Goal: Task Accomplishment & Management: Use online tool/utility

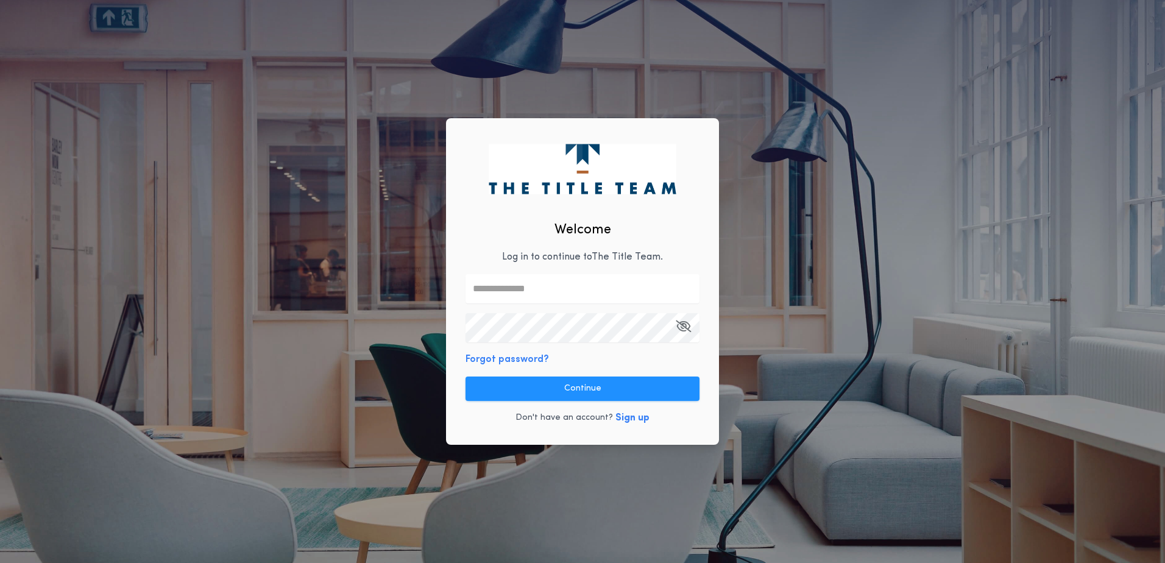
click at [533, 294] on input "text" at bounding box center [583, 288] width 234 height 29
click at [0, 563] on com-1password-button at bounding box center [0, 563] width 0 height 0
paste input "**********"
type input "**********"
click at [538, 290] on input "**********" at bounding box center [583, 288] width 234 height 29
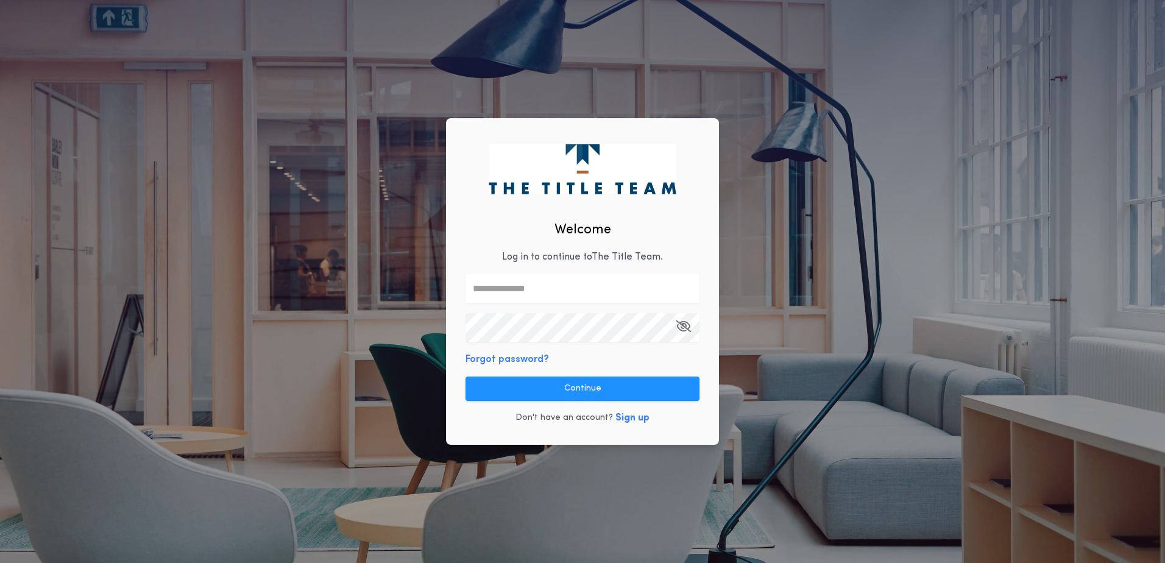
click at [503, 289] on input "text" at bounding box center [583, 288] width 234 height 29
type input "**********"
drag, startPoint x: 551, startPoint y: 290, endPoint x: 332, endPoint y: 284, distance: 218.9
click at [336, 285] on div "Welcome Log in to continue to The Title Team . Forgot password? Continue Don't …" at bounding box center [582, 281] width 1165 height 563
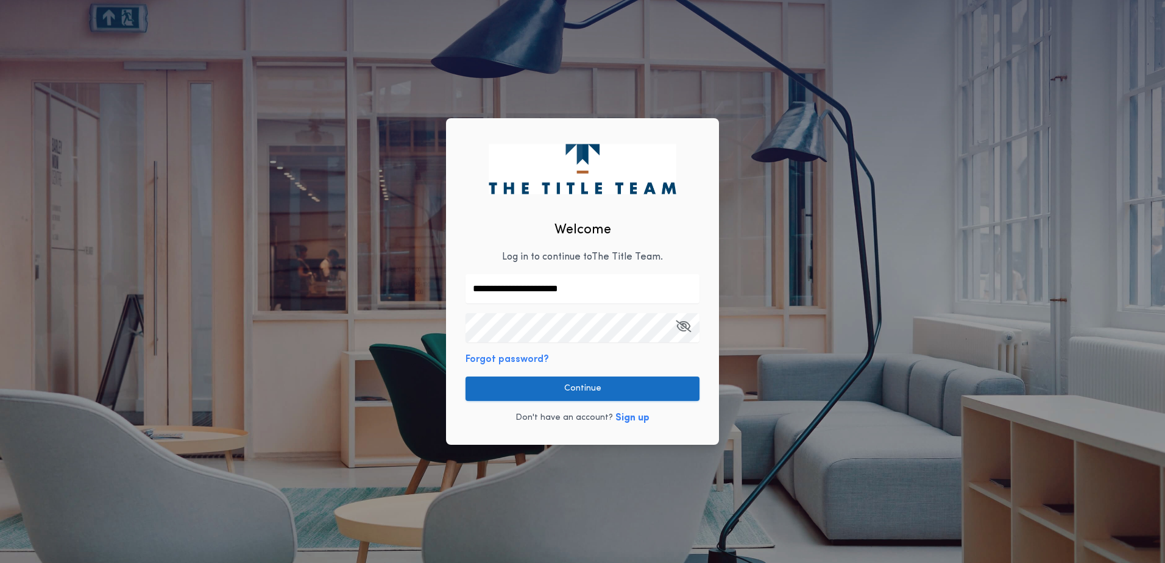
type input "**********"
click at [576, 383] on button "Continue" at bounding box center [583, 389] width 234 height 24
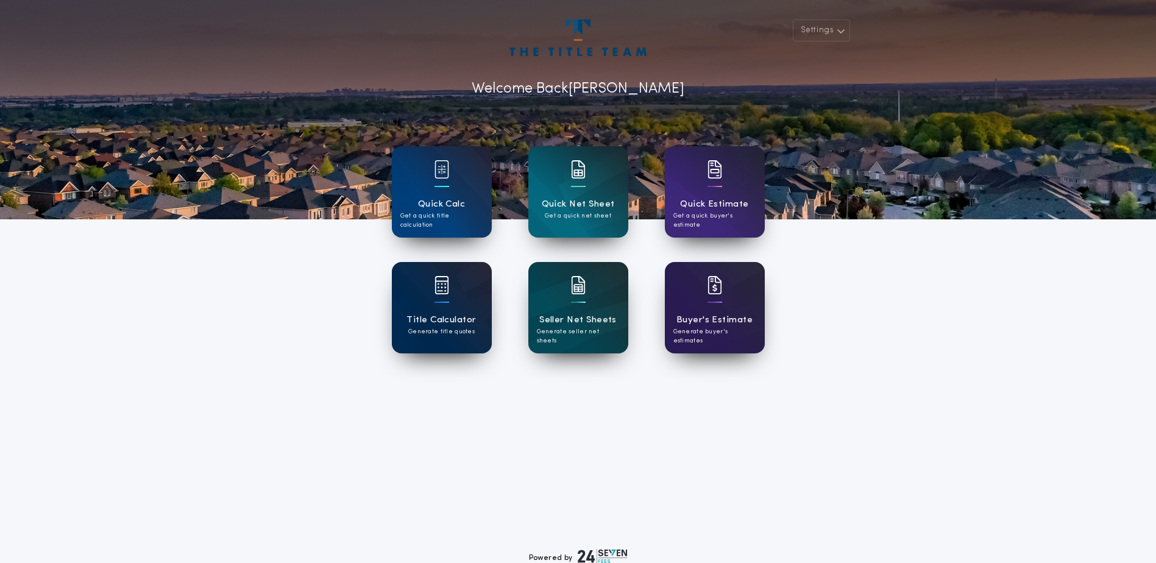
click at [458, 324] on h1 "Title Calculator" at bounding box center [441, 320] width 69 height 14
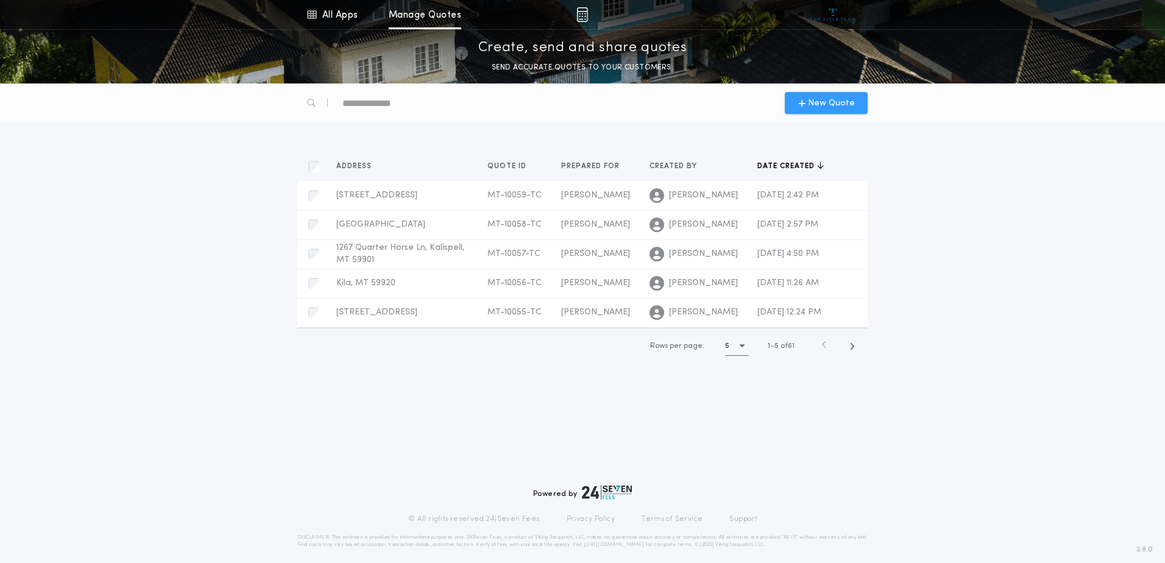
click at [828, 104] on span "New Quote" at bounding box center [831, 103] width 47 height 13
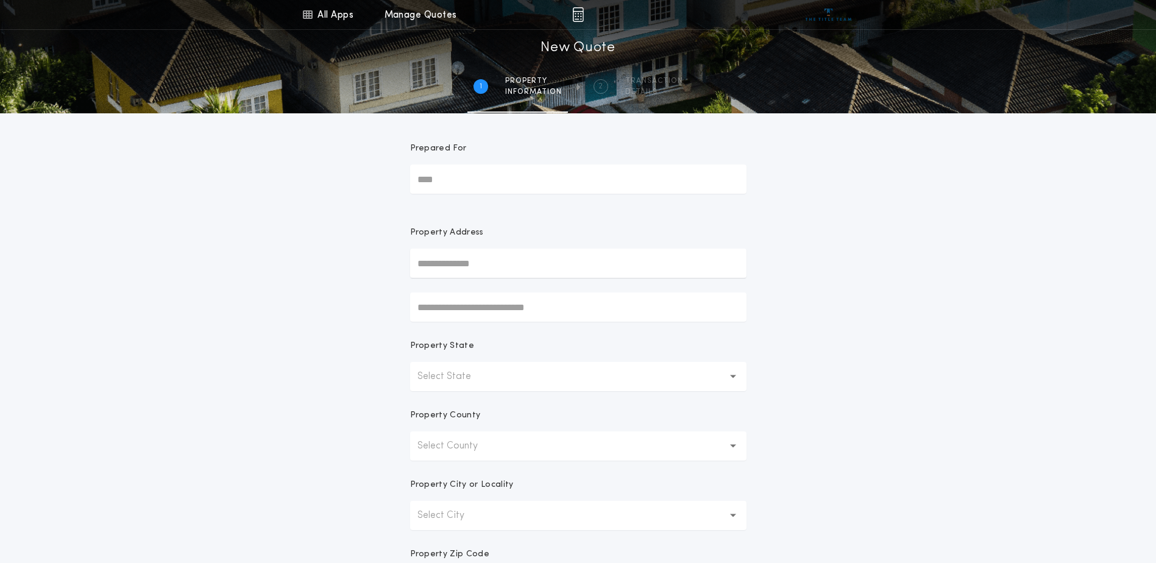
click at [449, 184] on input "Prepared For" at bounding box center [578, 179] width 336 height 29
type input "**********"
click at [892, 316] on div "**********" at bounding box center [578, 348] width 1156 height 697
click at [435, 270] on input "text" at bounding box center [578, 263] width 336 height 29
type input "**********"
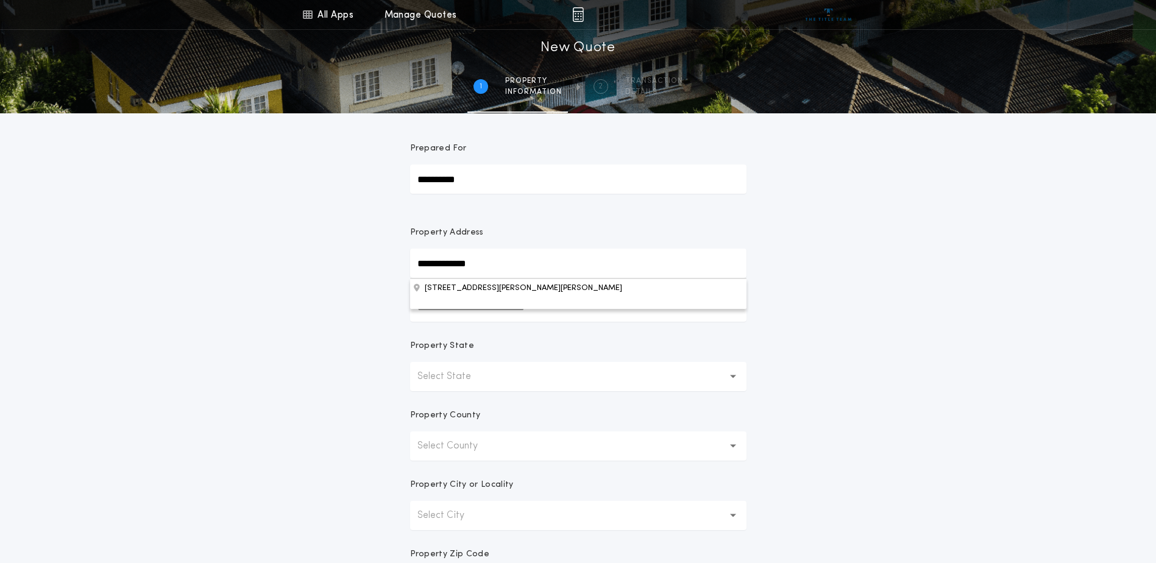
click at [782, 286] on div "**********" at bounding box center [578, 348] width 1156 height 697
click at [511, 376] on button "Select State" at bounding box center [578, 376] width 336 height 29
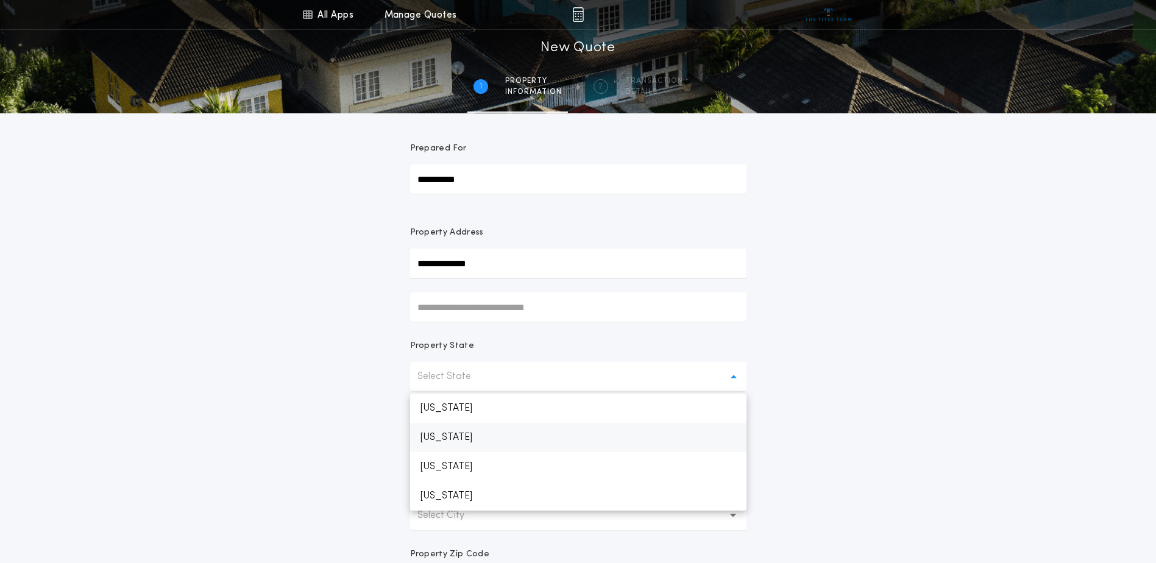
click at [439, 441] on p "Montana" at bounding box center [578, 437] width 336 height 29
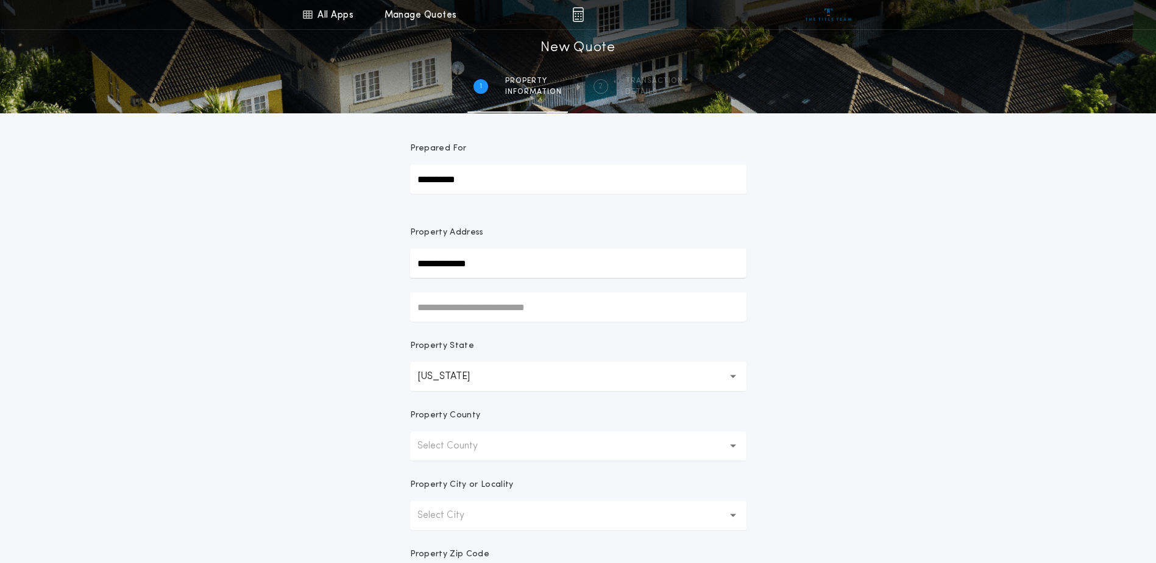
click at [734, 446] on icon "button" at bounding box center [733, 445] width 7 height 3
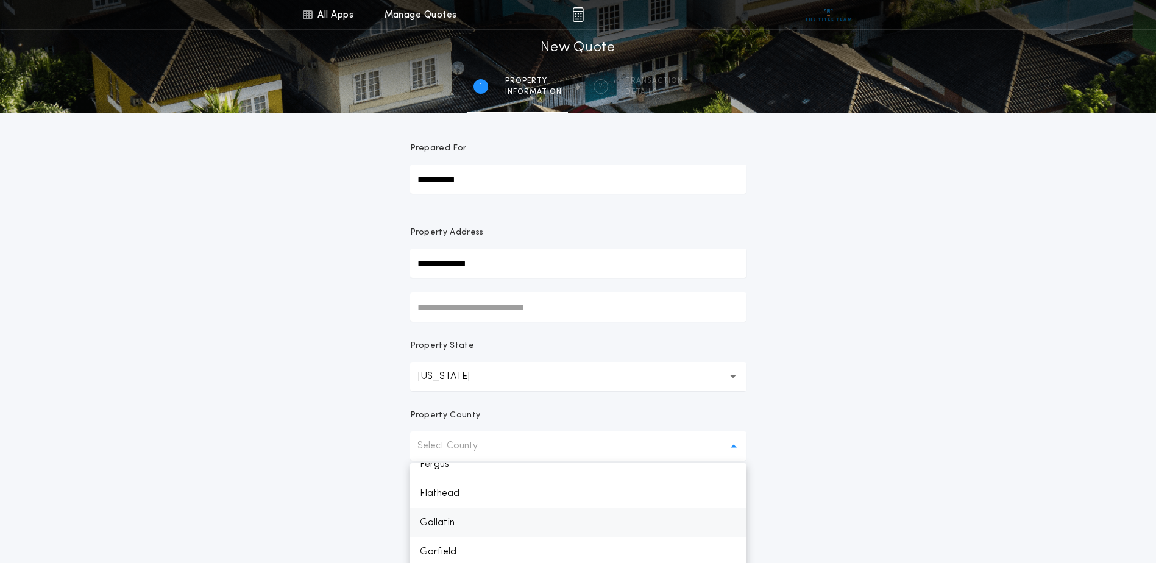
scroll to position [366, 0]
click at [449, 522] on p "Flathead" at bounding box center [578, 521] width 336 height 29
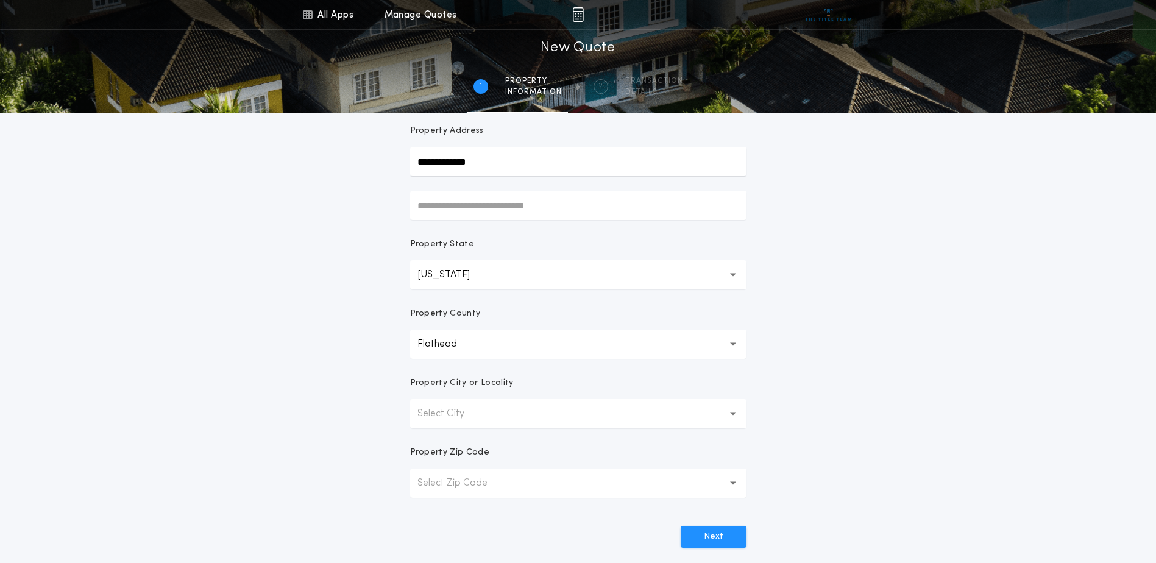
scroll to position [122, 0]
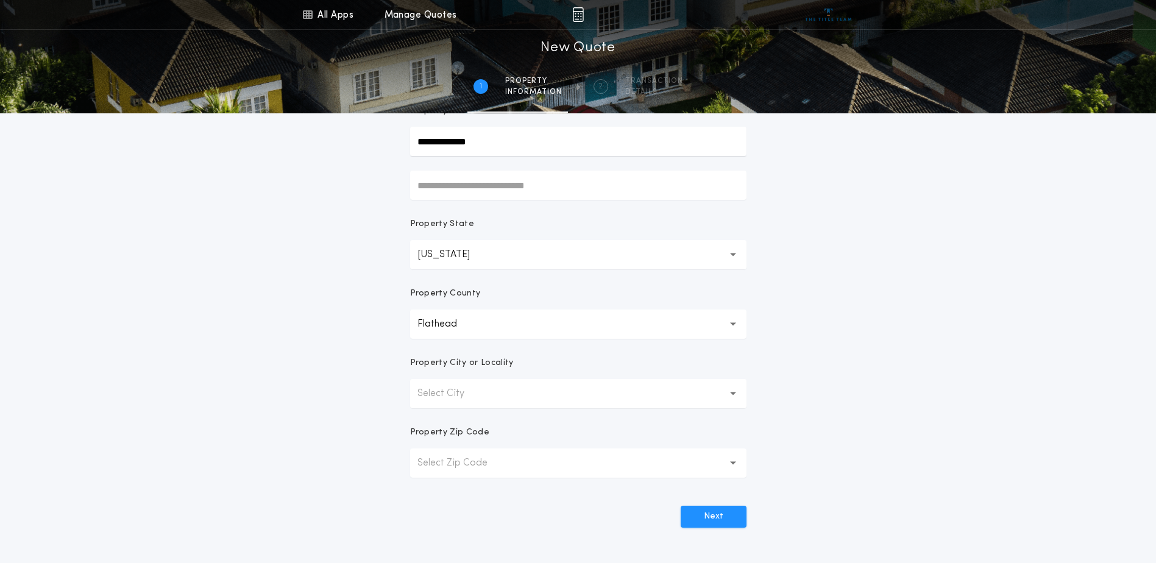
click at [445, 399] on p "Select City" at bounding box center [451, 393] width 66 height 15
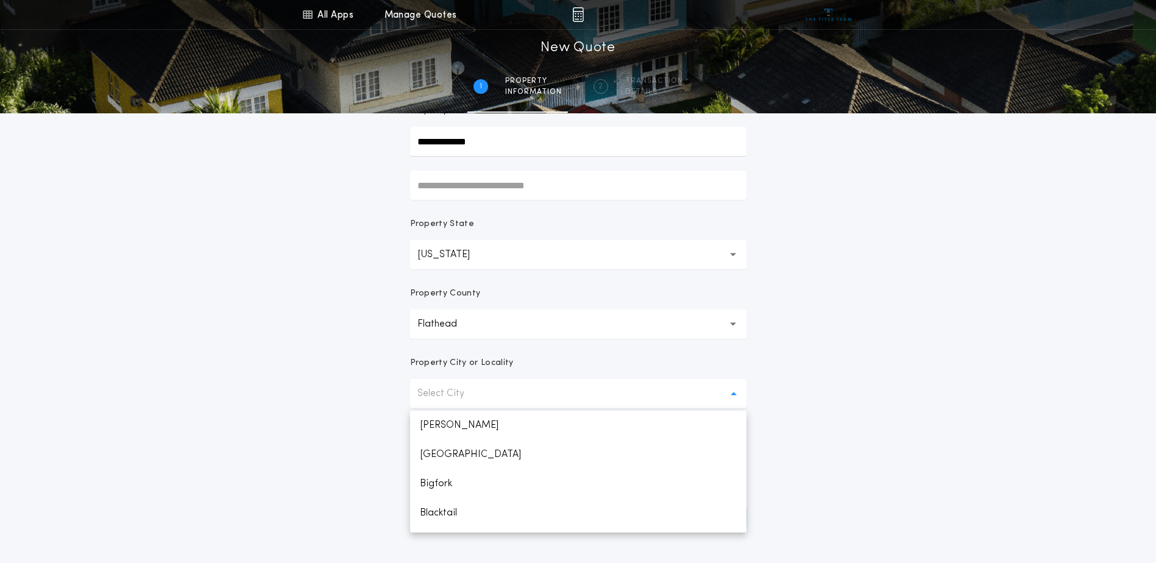
click at [446, 399] on p "Select City" at bounding box center [451, 393] width 66 height 15
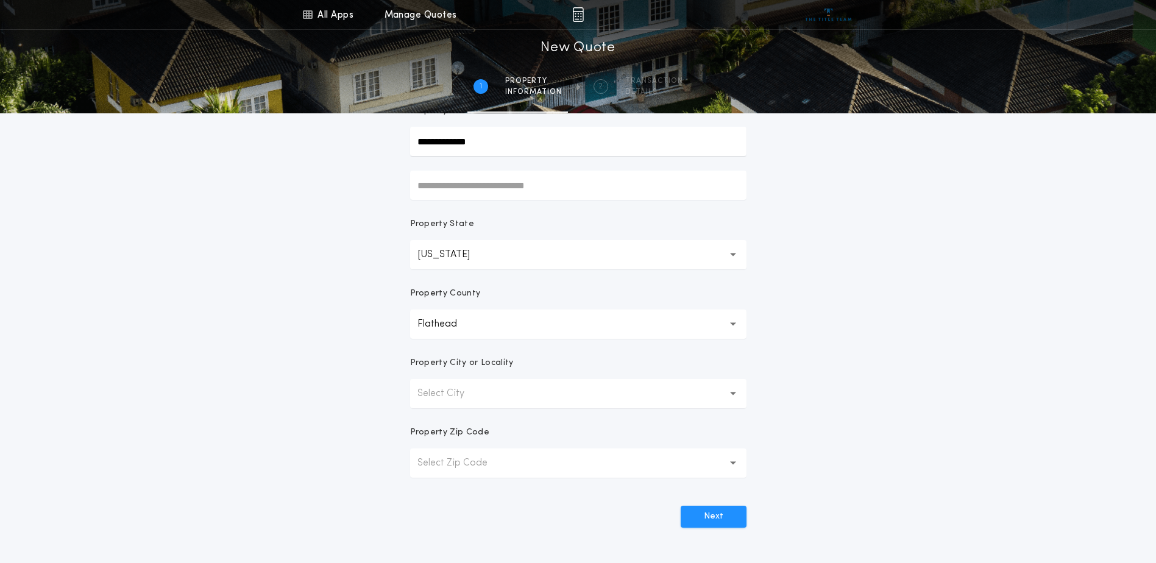
click at [730, 389] on button "Select City" at bounding box center [578, 393] width 336 height 29
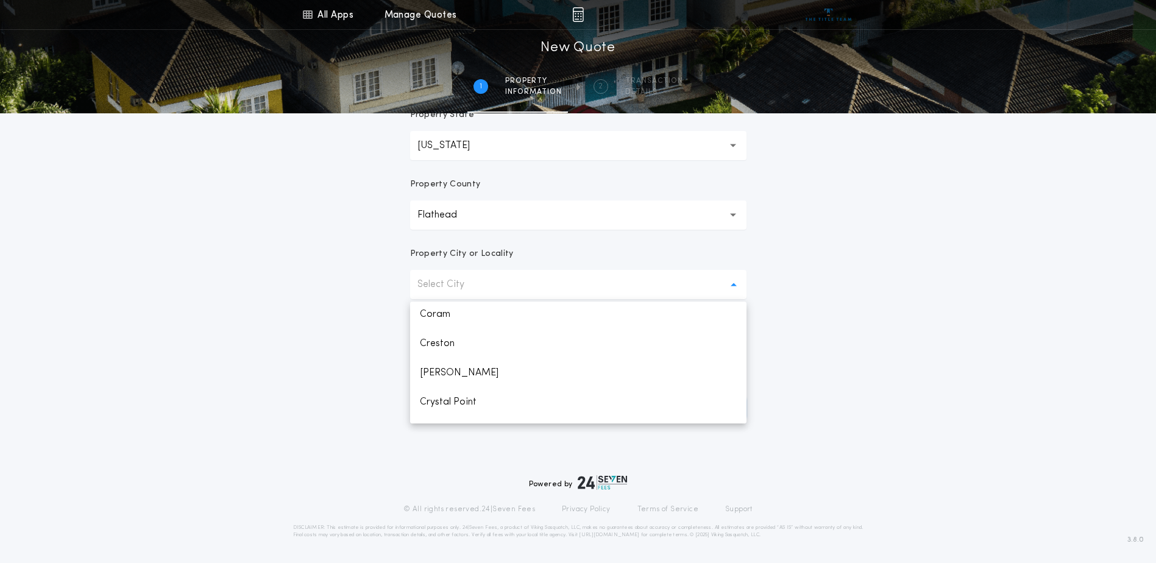
scroll to position [183, 0]
click at [435, 309] on p "Coram" at bounding box center [578, 308] width 336 height 29
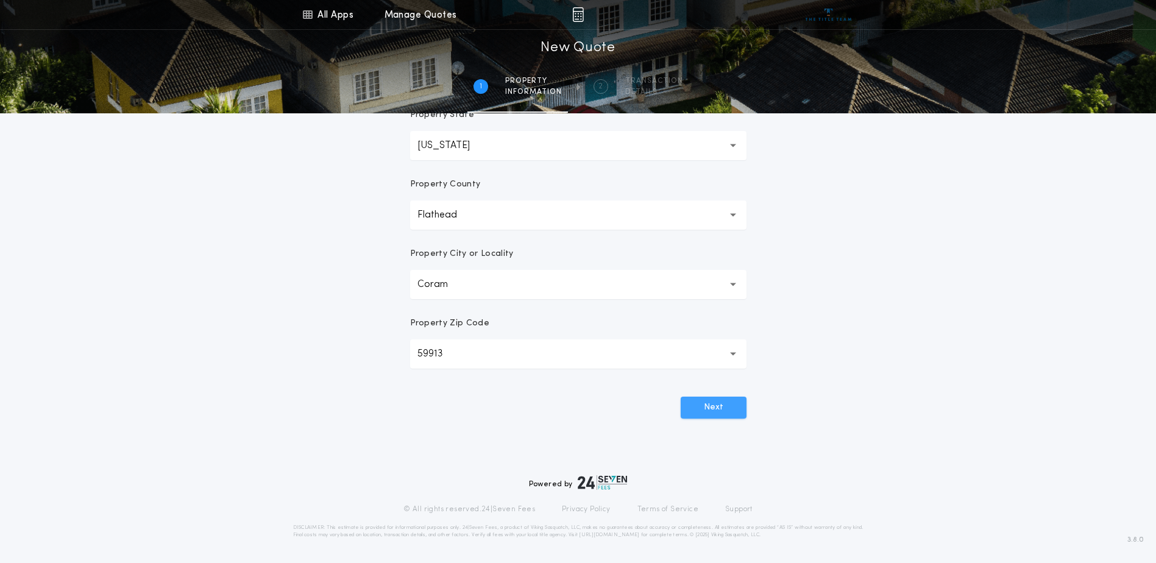
click at [709, 407] on button "Next" at bounding box center [714, 408] width 66 height 22
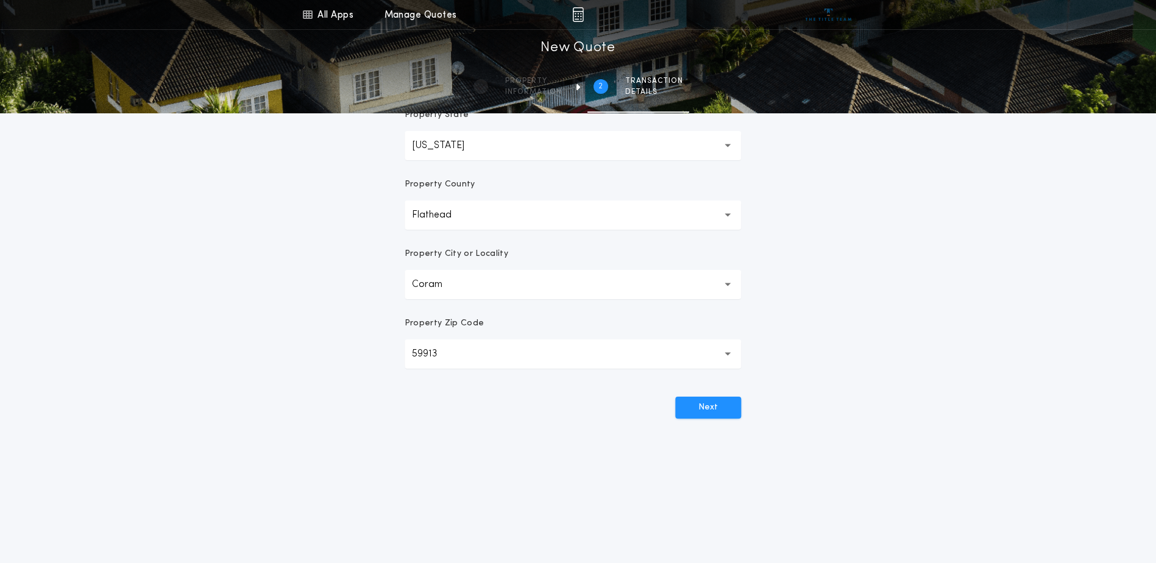
scroll to position [0, 0]
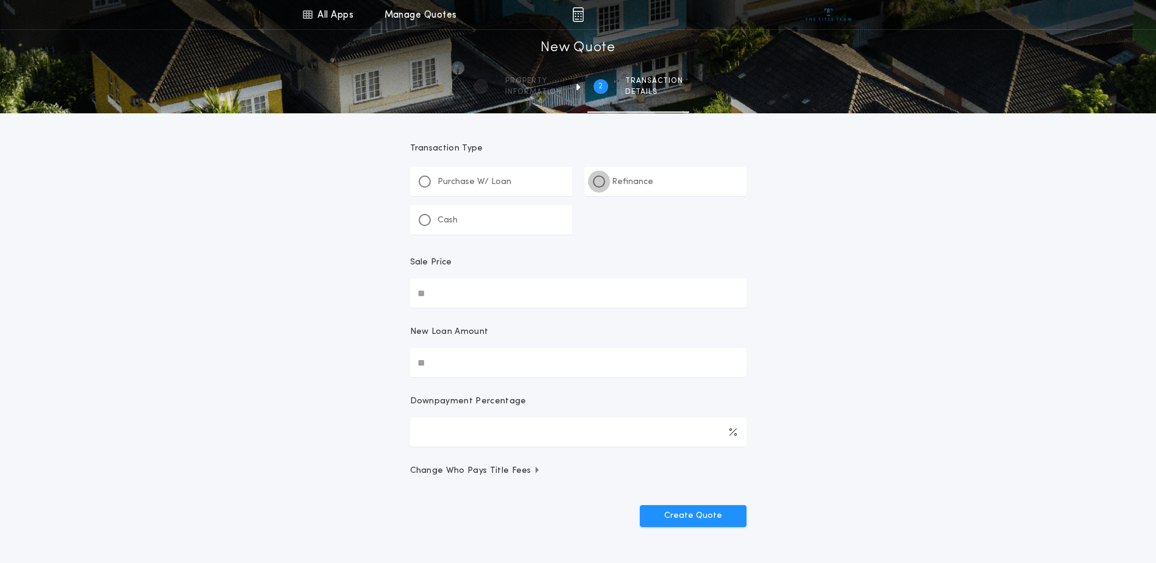
click at [600, 179] on div at bounding box center [599, 182] width 6 height 6
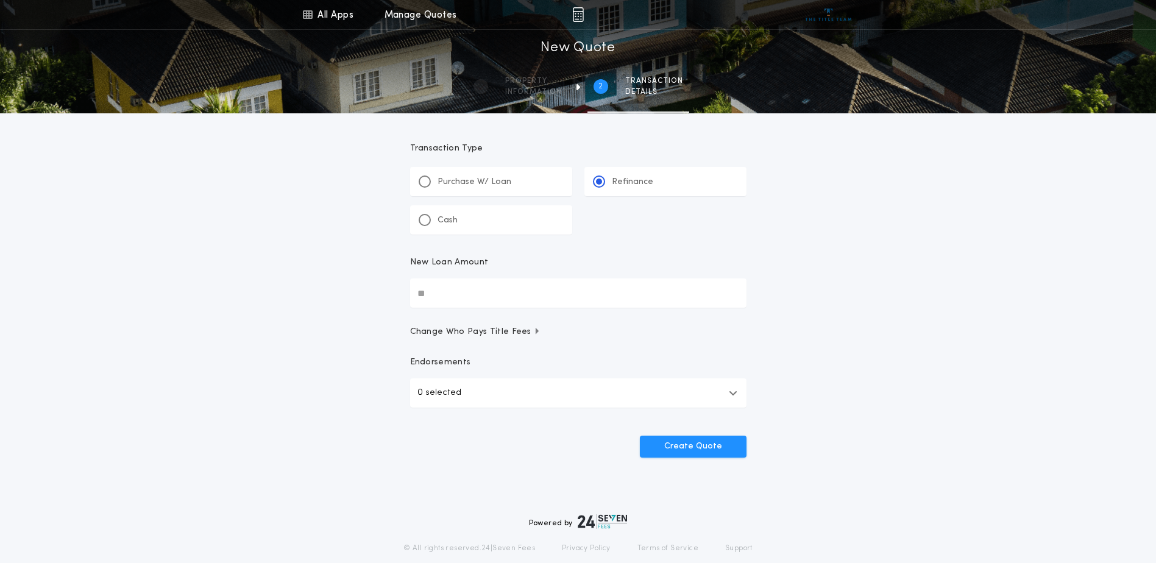
click at [446, 294] on input "New Loan Amount" at bounding box center [578, 293] width 336 height 29
type input "********"
click at [736, 389] on icon "button" at bounding box center [733, 393] width 9 height 10
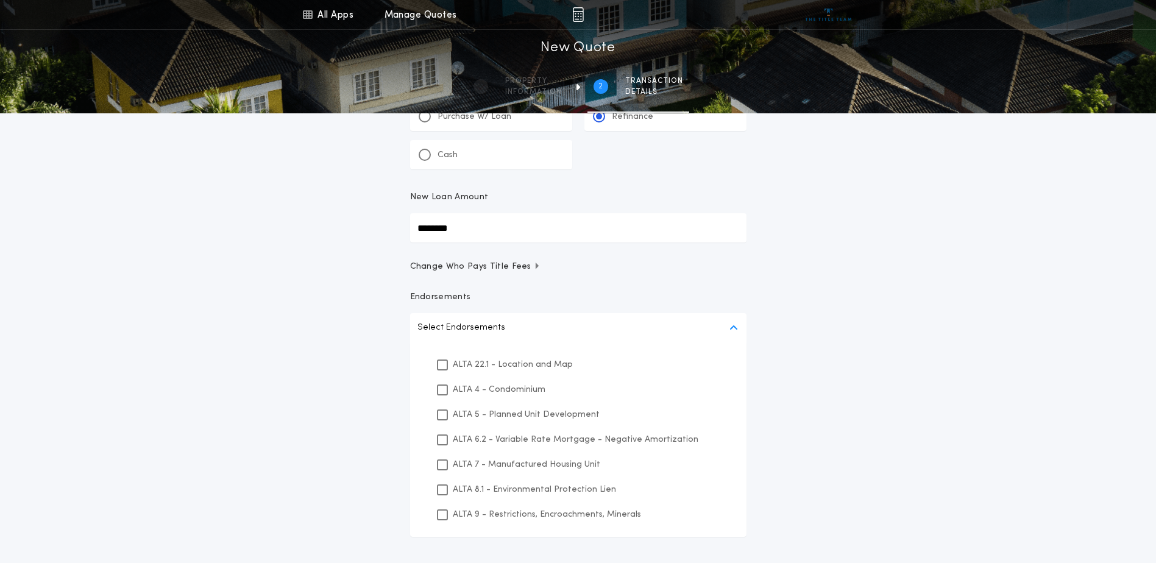
scroll to position [122, 0]
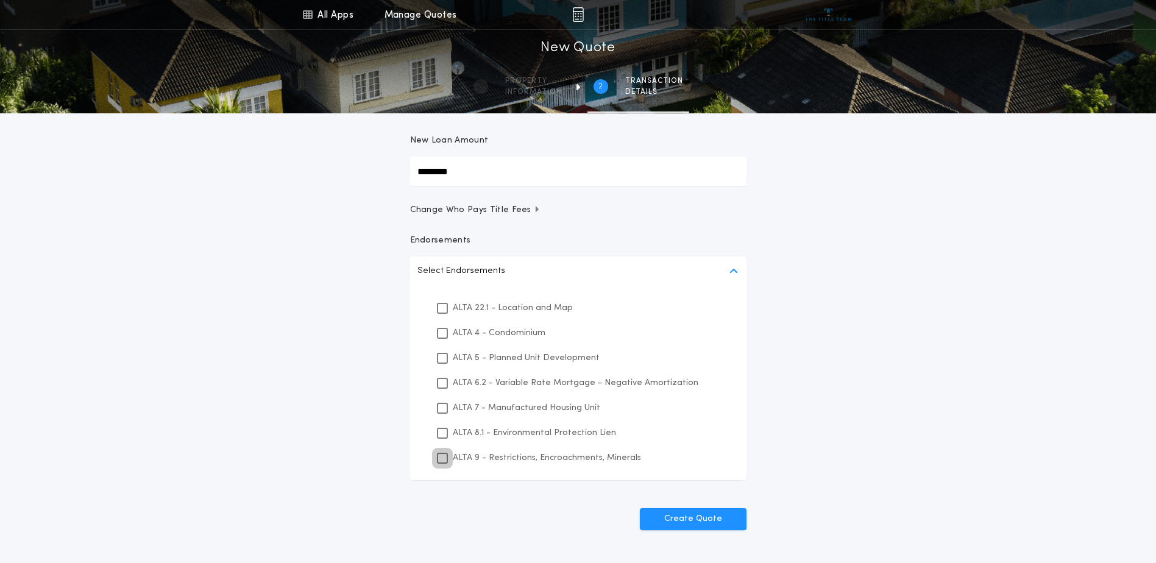
click at [439, 457] on icon at bounding box center [442, 458] width 7 height 9
click at [441, 433] on icon at bounding box center [442, 433] width 7 height 9
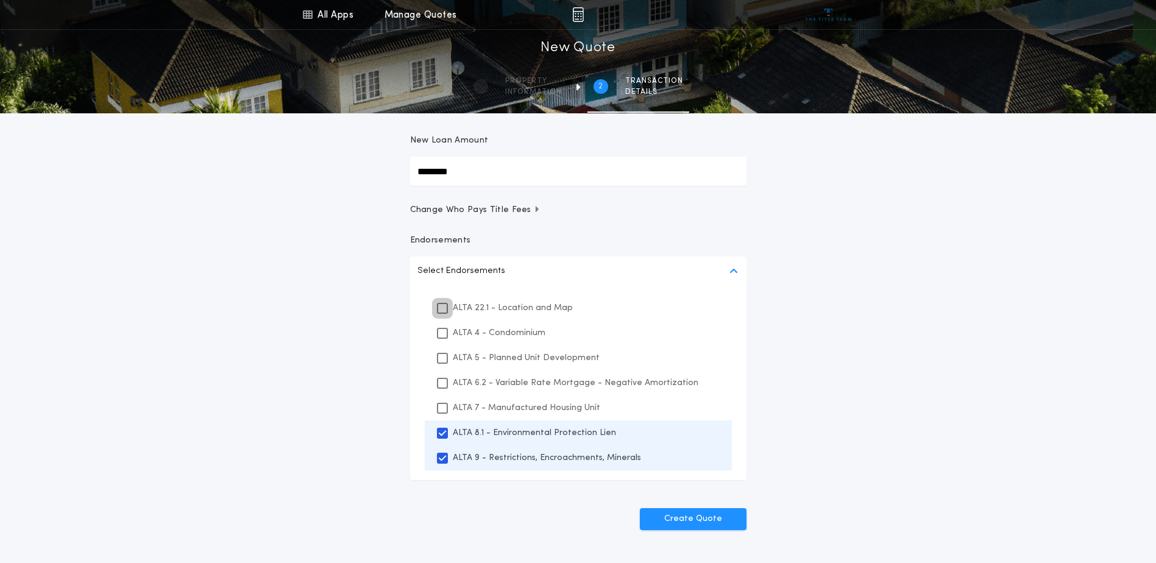
click at [441, 309] on icon at bounding box center [442, 308] width 7 height 9
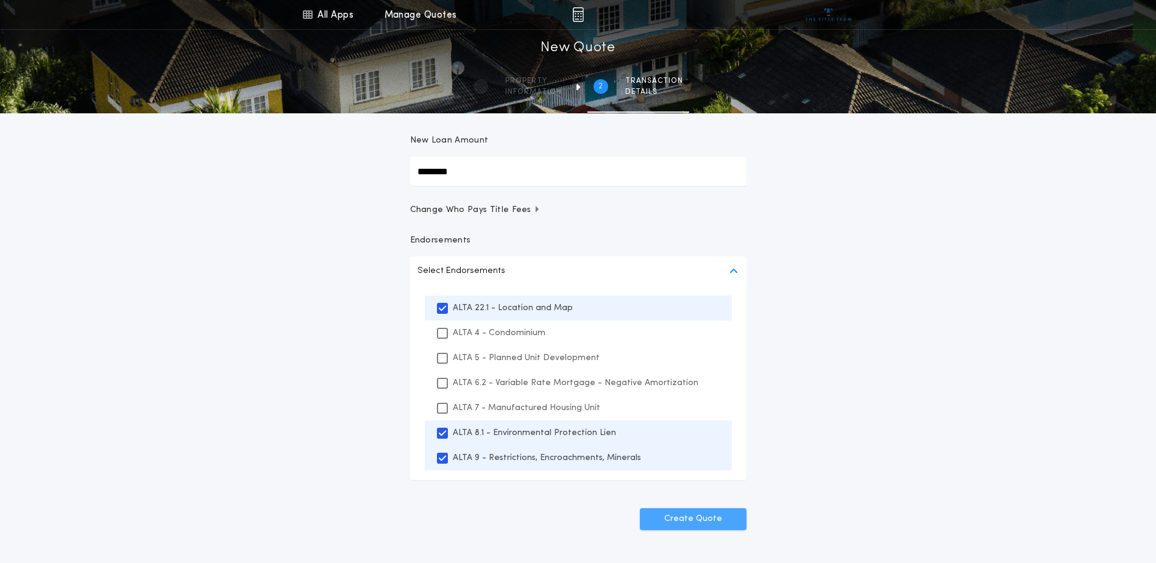
click at [690, 517] on button "Create Quote" at bounding box center [693, 519] width 107 height 22
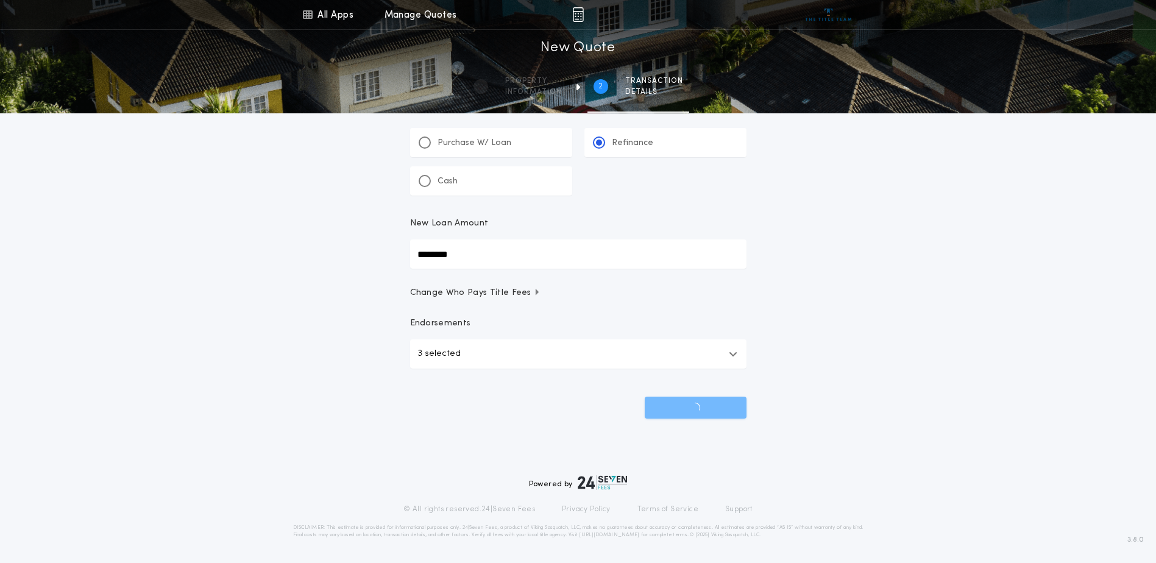
scroll to position [39, 0]
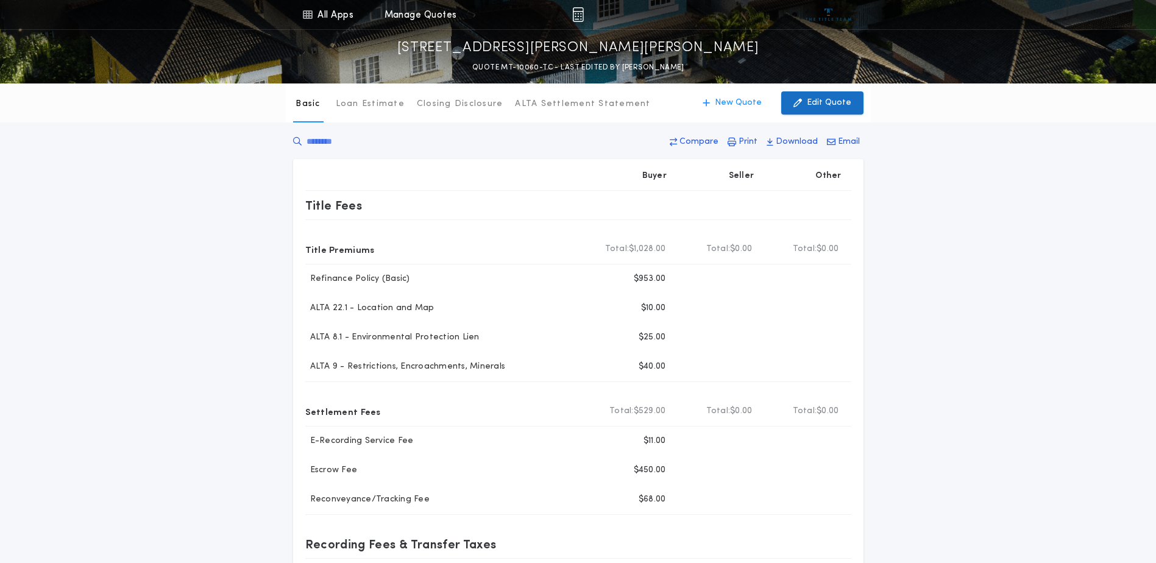
click at [823, 100] on p "Edit Quote" at bounding box center [829, 103] width 44 height 12
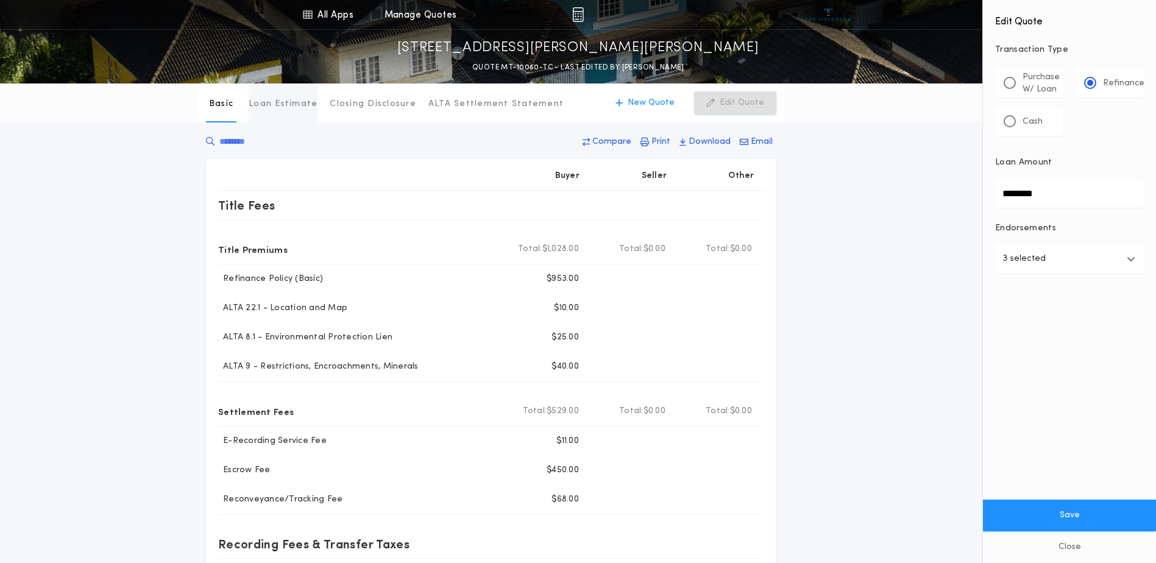
click at [294, 105] on p "Loan Estimate" at bounding box center [283, 104] width 69 height 12
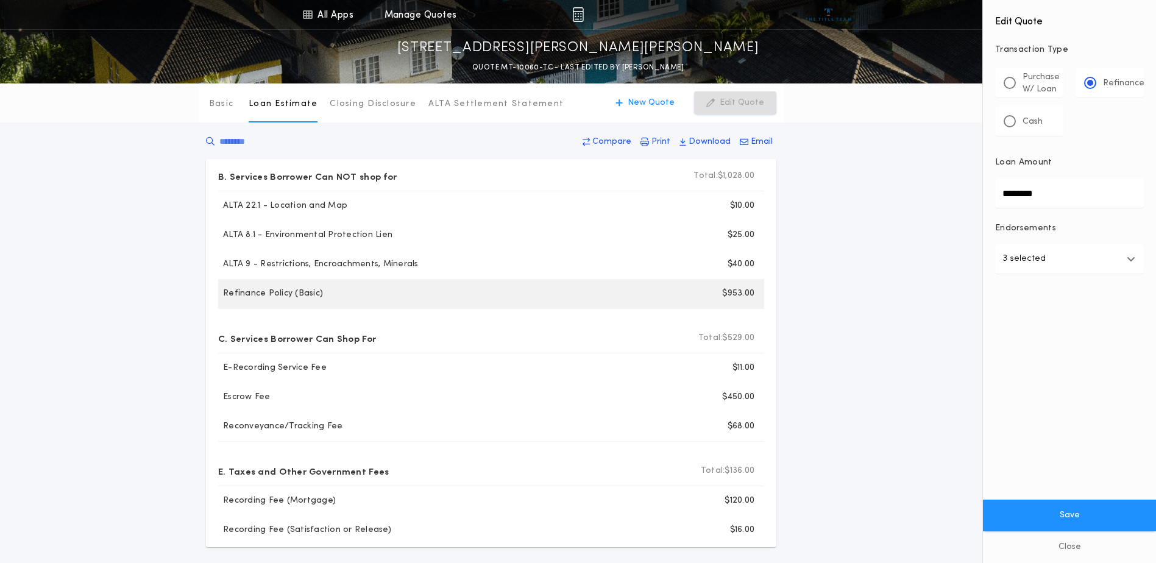
click at [311, 297] on p "Refinance Policy (Basic)" at bounding box center [270, 294] width 105 height 12
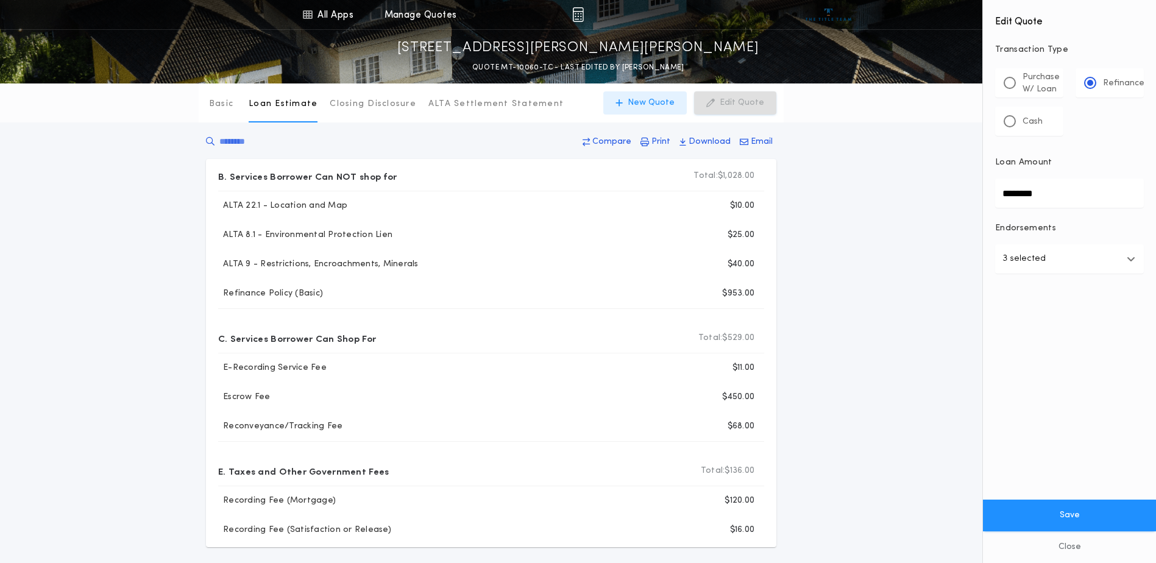
click at [652, 104] on p "New Quote" at bounding box center [651, 103] width 47 height 12
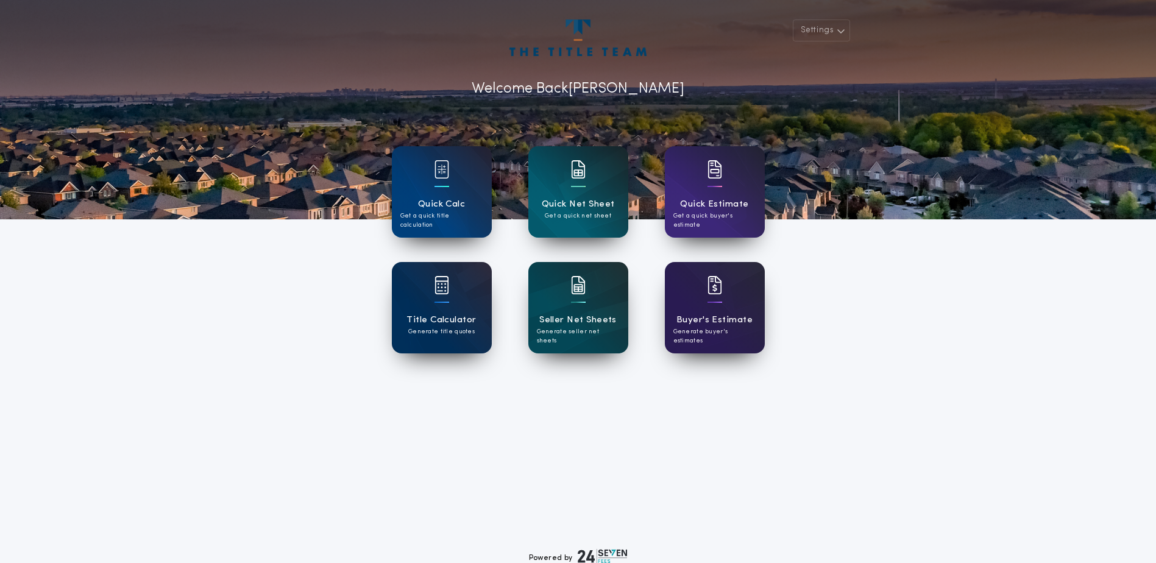
click at [600, 212] on p "Get a quick net sheet" at bounding box center [578, 216] width 66 height 9
click at [450, 321] on h1 "Title Calculator" at bounding box center [441, 320] width 69 height 14
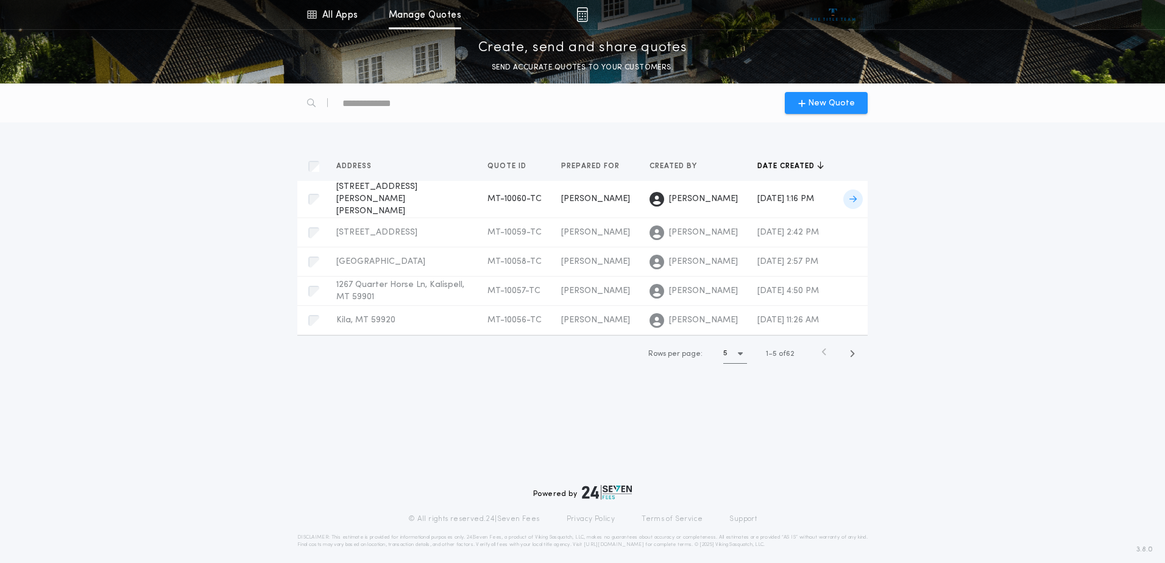
click at [396, 188] on span "70 Wishert Ln, Coram, MT 59913" at bounding box center [376, 199] width 81 height 34
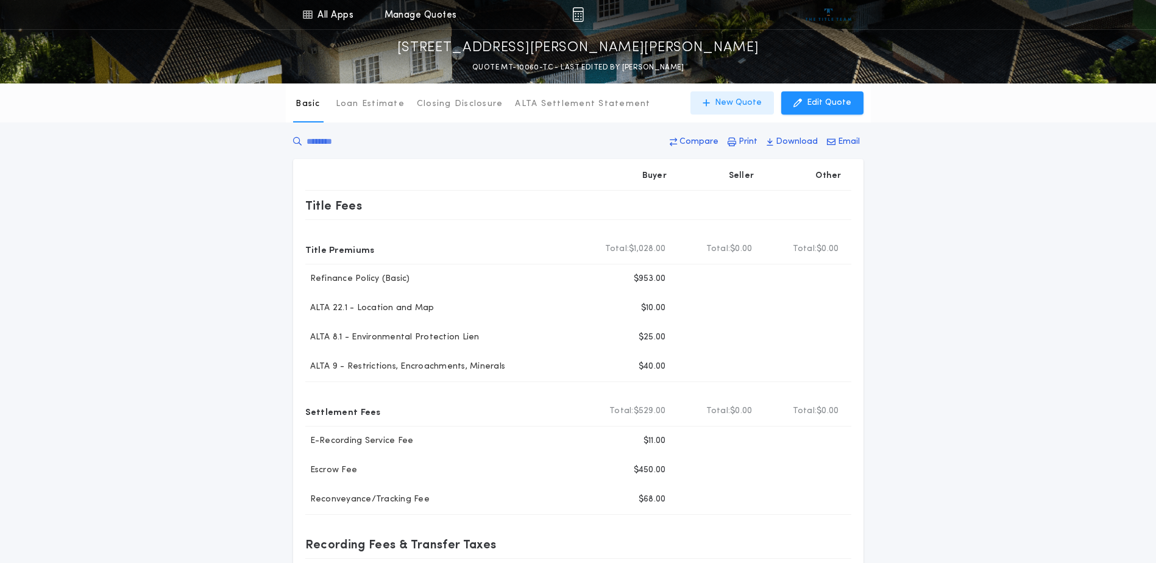
click at [739, 102] on p "New Quote" at bounding box center [738, 103] width 47 height 12
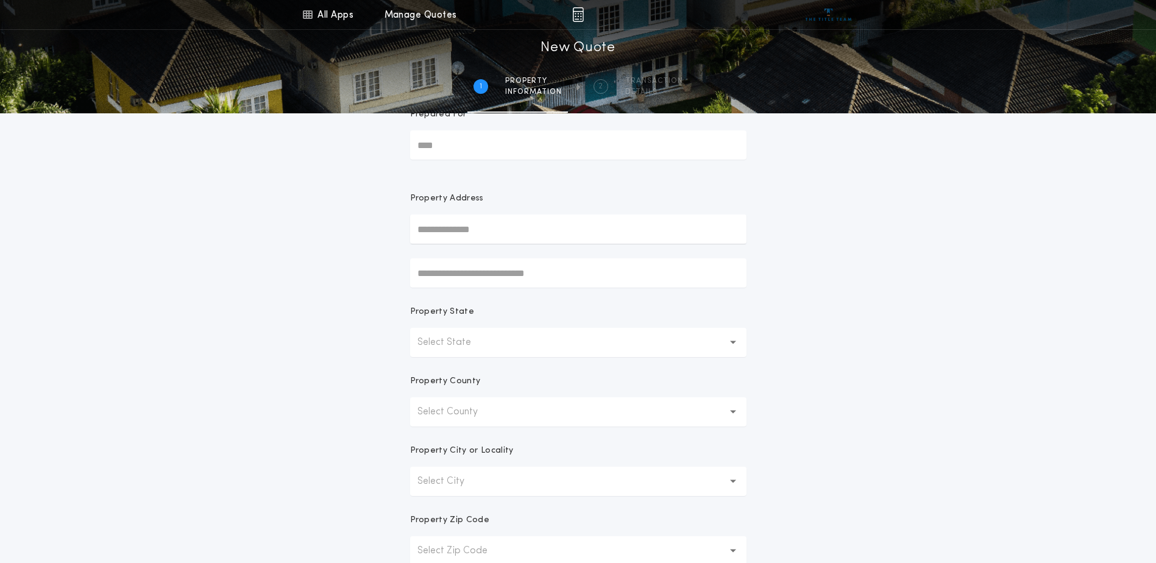
scroll to position [231, 0]
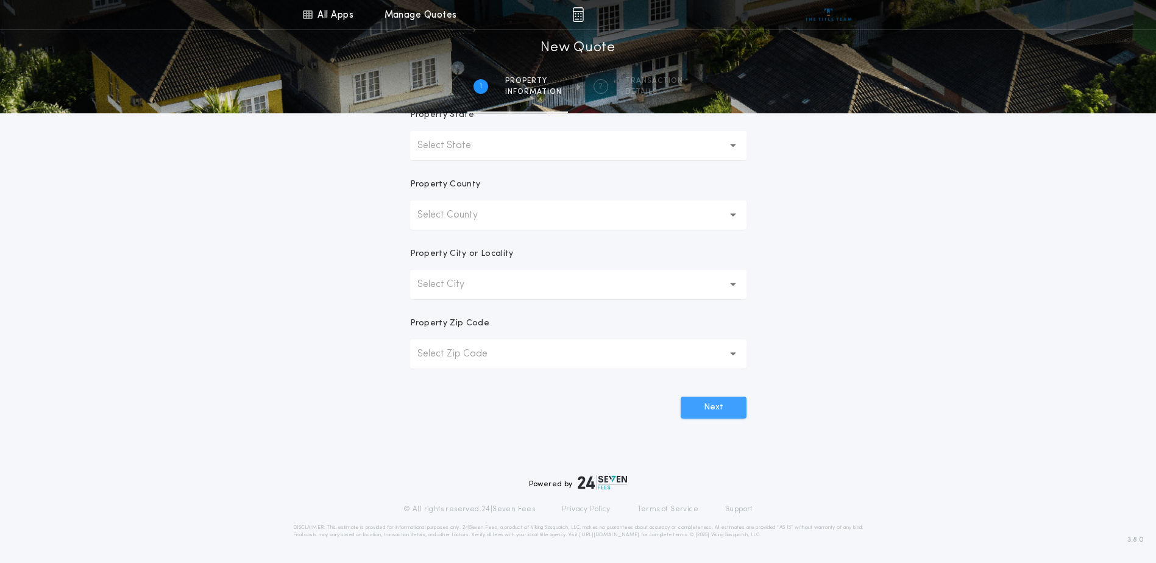
click at [720, 409] on button "Next" at bounding box center [714, 408] width 66 height 22
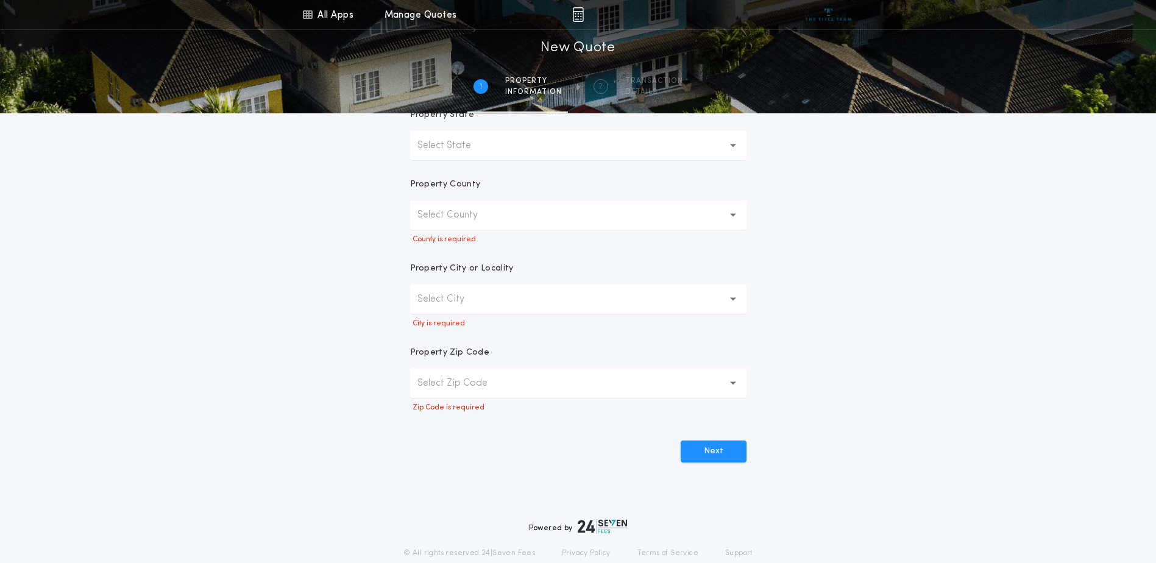
scroll to position [0, 0]
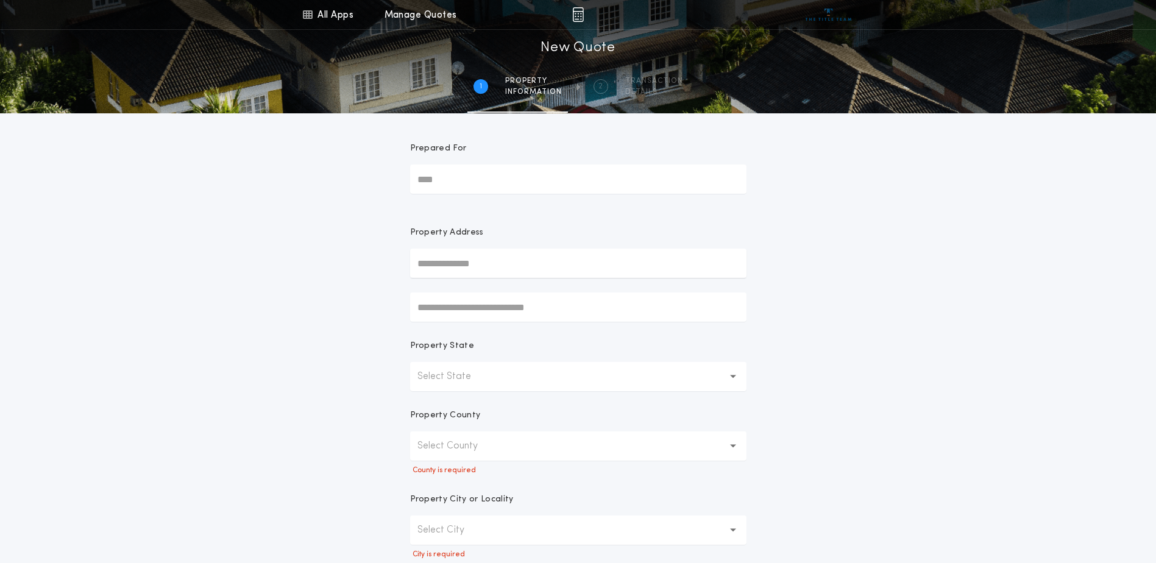
click at [435, 259] on input "text" at bounding box center [578, 263] width 336 height 29
type input "**********"
click at [521, 288] on button "70 Wishert Ln, Coram, MT, 59913, USA" at bounding box center [578, 288] width 336 height 18
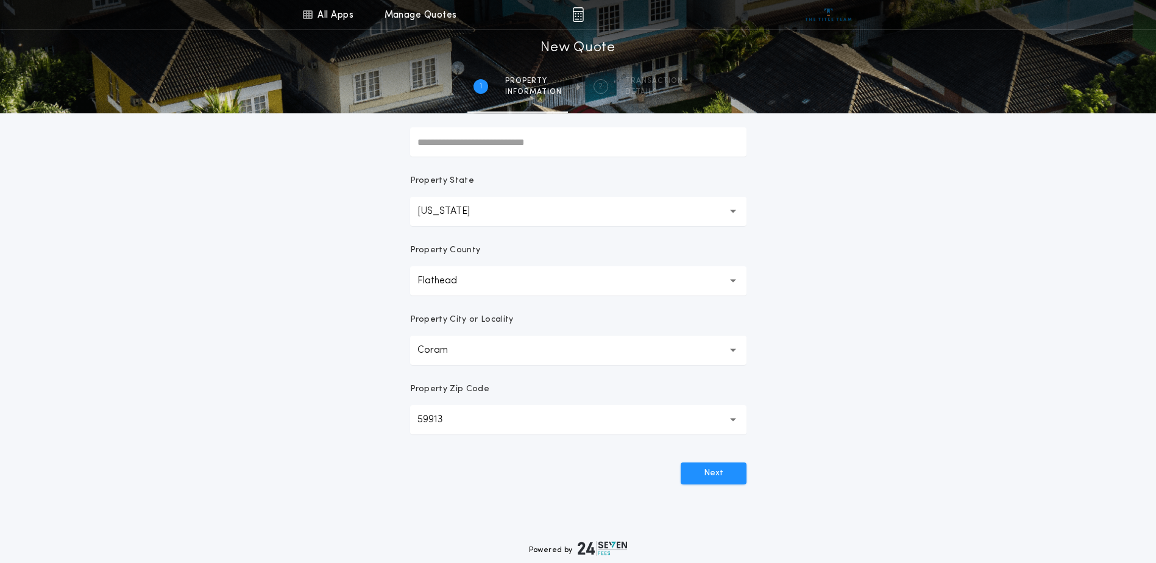
scroll to position [183, 0]
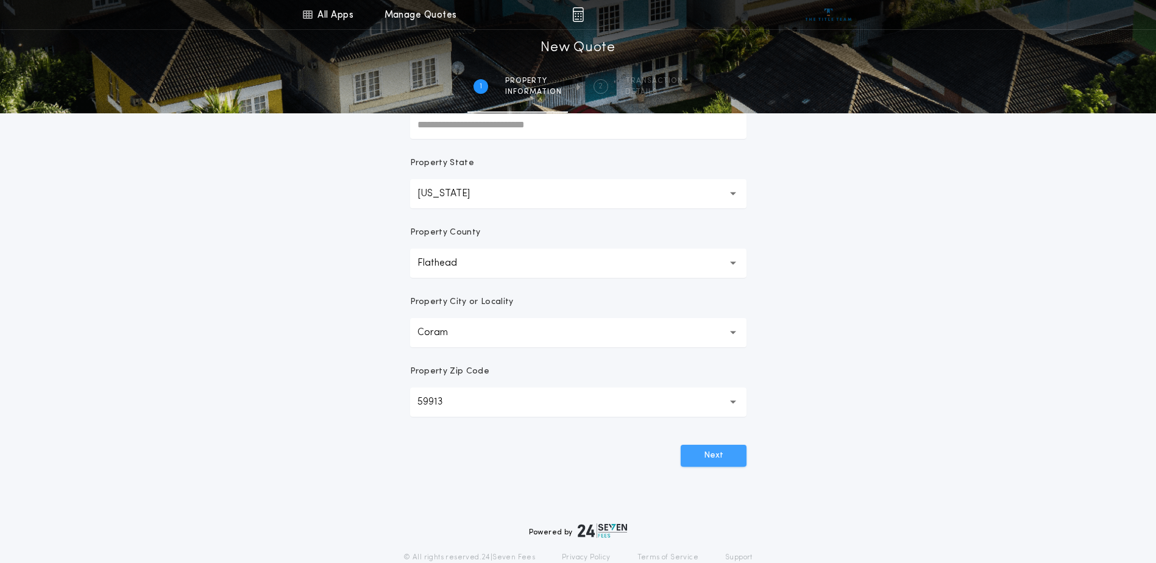
click at [720, 457] on button "Next" at bounding box center [714, 456] width 66 height 22
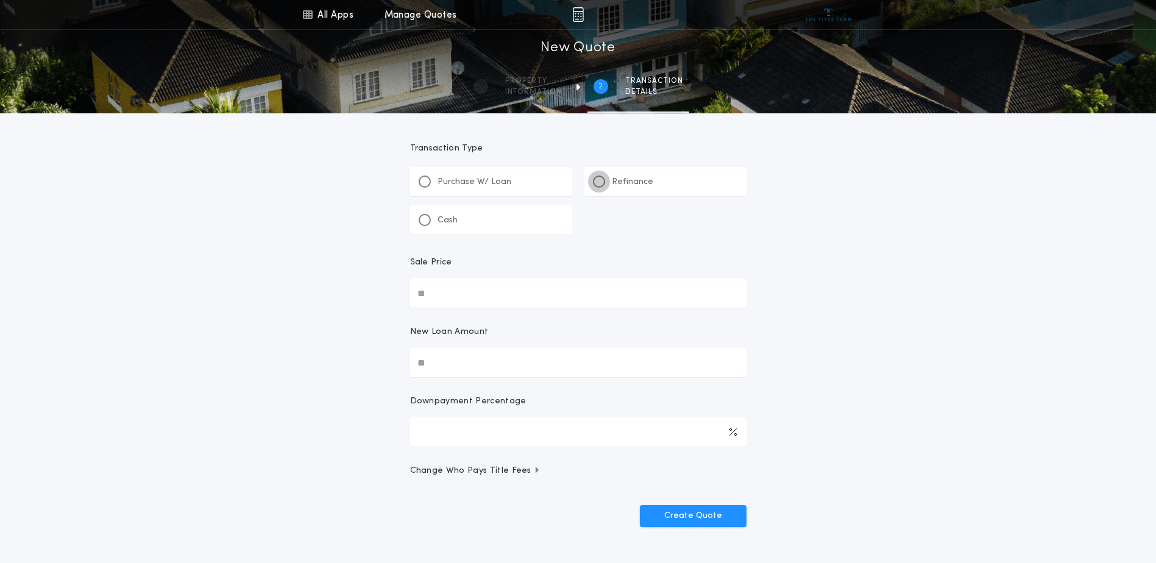
click at [601, 177] on div at bounding box center [599, 182] width 12 height 12
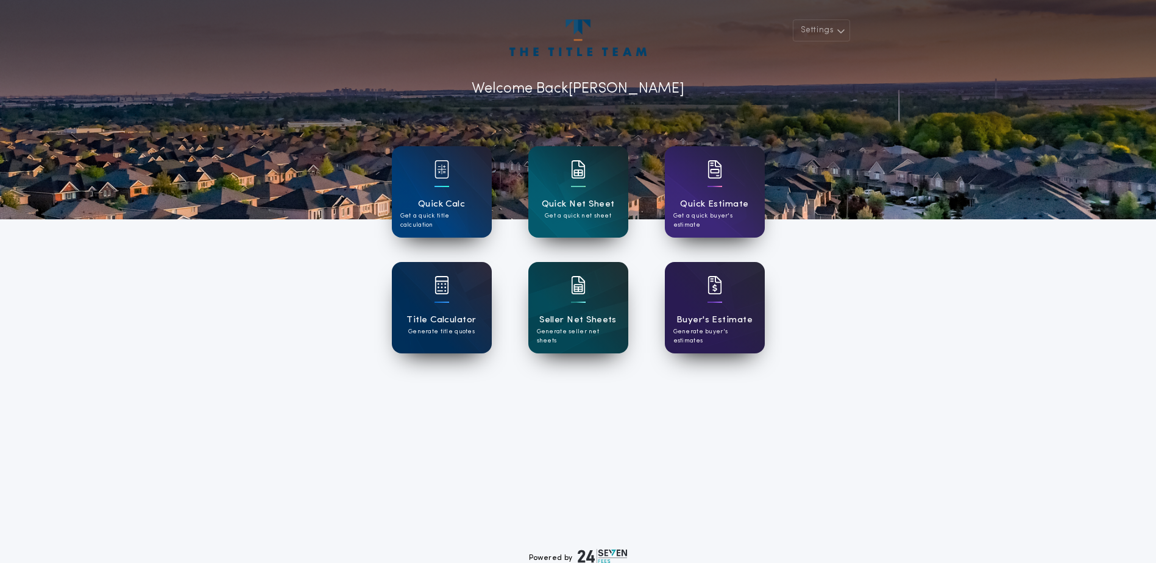
click at [600, 194] on div "Quick Net Sheet Get a quick net sheet" at bounding box center [578, 191] width 100 height 91
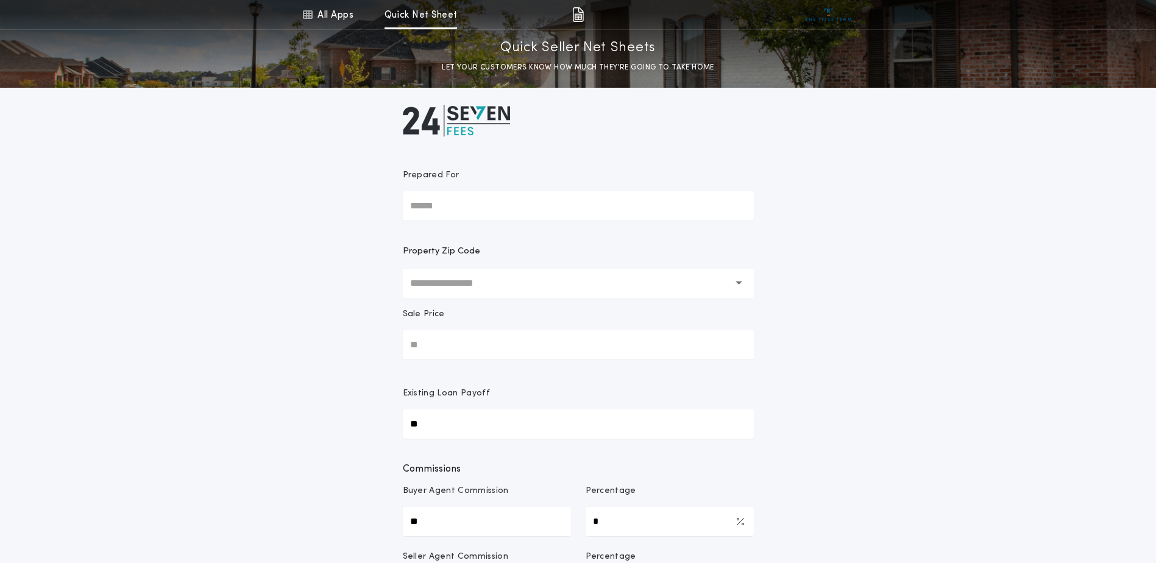
click at [481, 284] on input "text" at bounding box center [569, 283] width 319 height 29
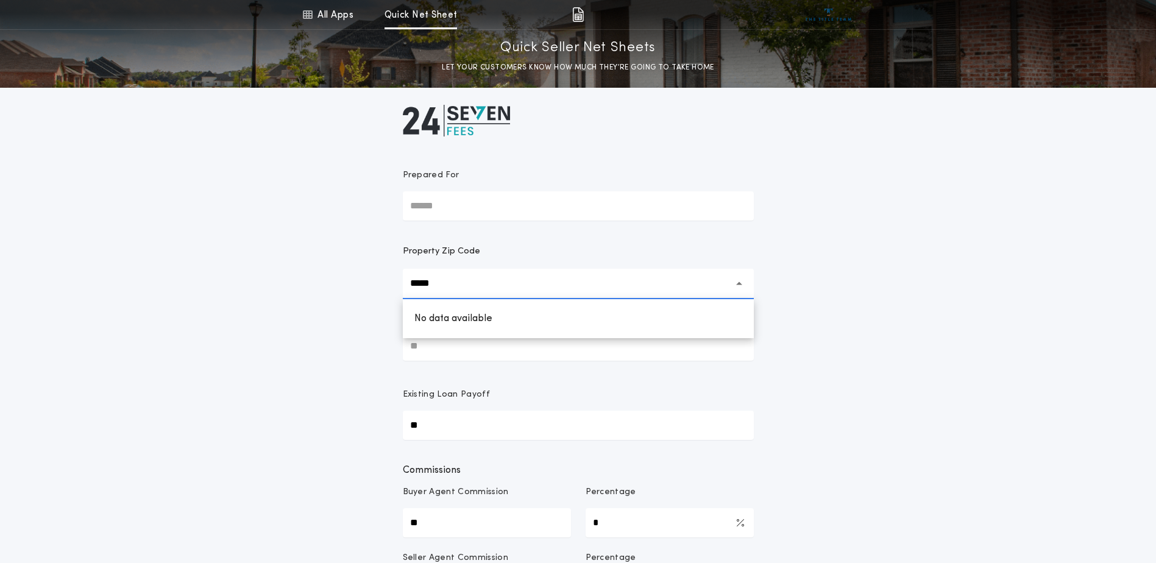
type input "*****"
click at [513, 318] on h1 "Flathead, Coram, MT, 59913" at bounding box center [520, 321] width 230 height 29
type input "**********"
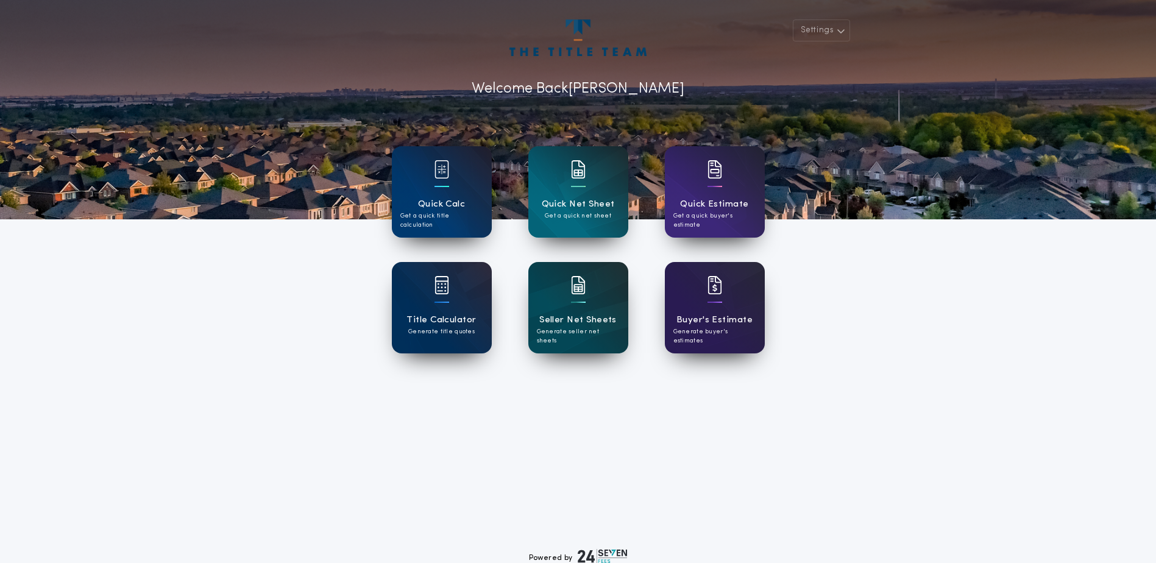
click at [445, 208] on h1 "Quick Calc" at bounding box center [442, 204] width 48 height 14
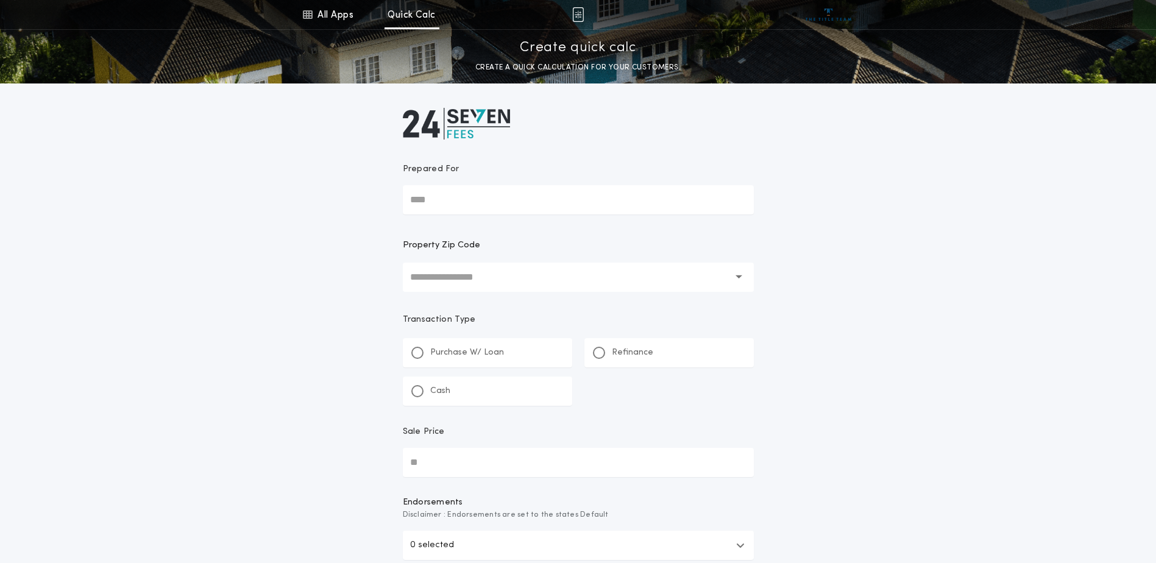
click at [535, 286] on input "text" at bounding box center [569, 277] width 319 height 29
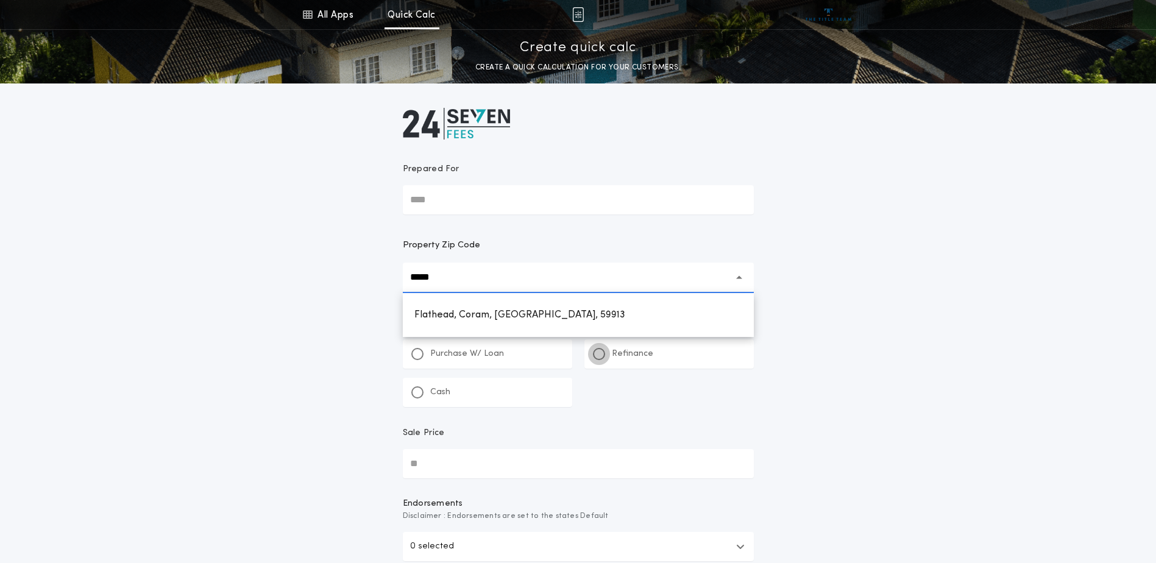
type input "*****"
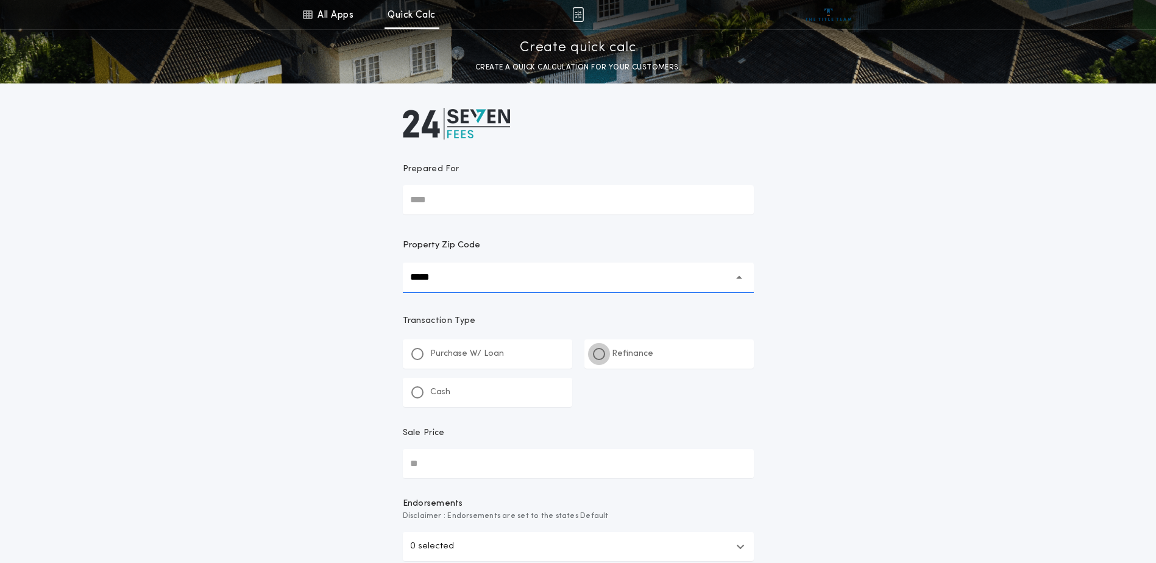
click at [594, 350] on div at bounding box center [599, 354] width 12 height 12
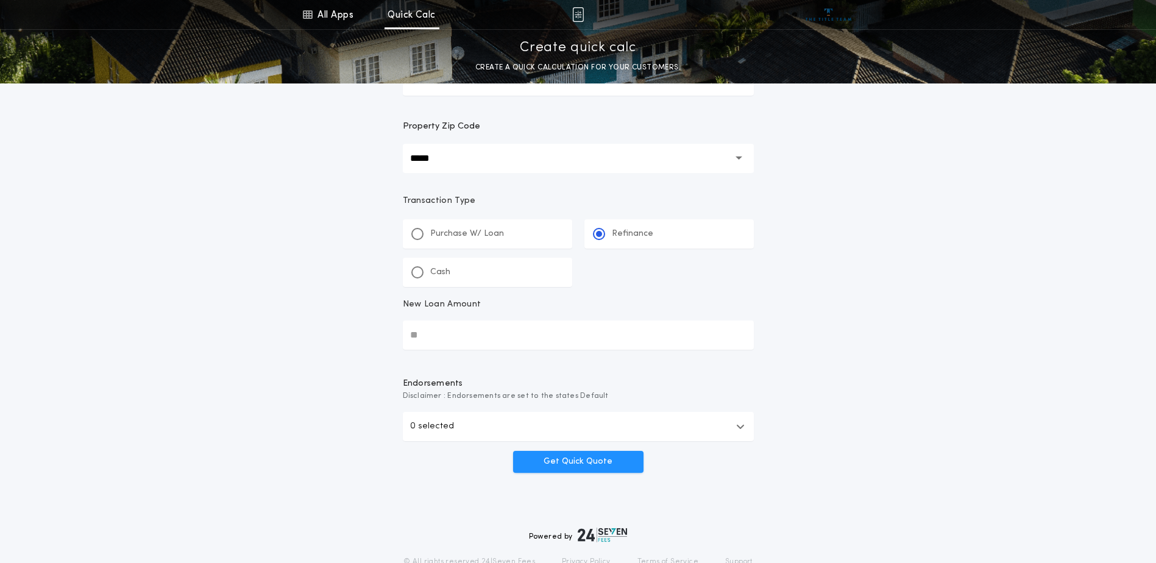
scroll to position [122, 0]
click at [427, 337] on input "New Loan Amount" at bounding box center [578, 332] width 351 height 29
click at [454, 329] on input "New Loan Amount" at bounding box center [578, 332] width 351 height 29
type input "********"
click at [744, 423] on icon "button" at bounding box center [740, 424] width 9 height 10
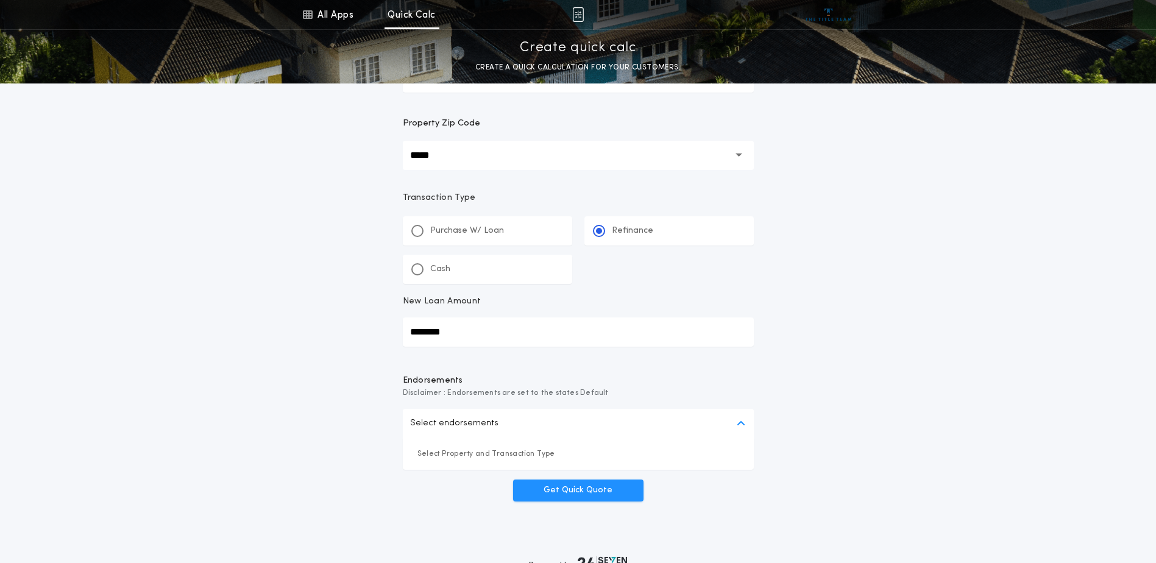
click at [457, 417] on p "Select endorsements" at bounding box center [454, 423] width 88 height 15
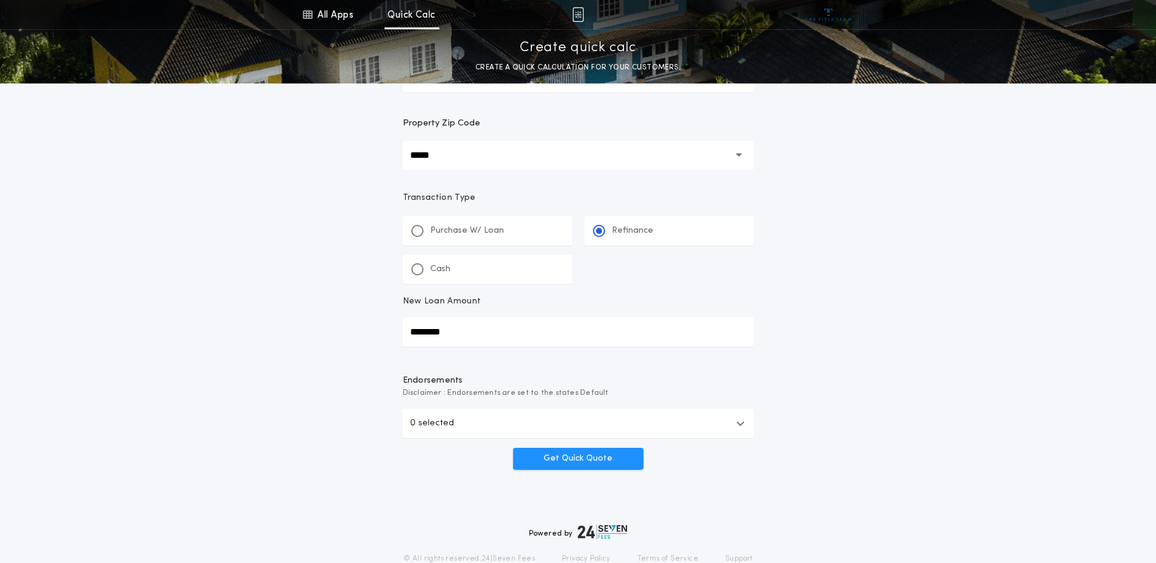
click at [744, 423] on icon "button" at bounding box center [740, 424] width 9 height 10
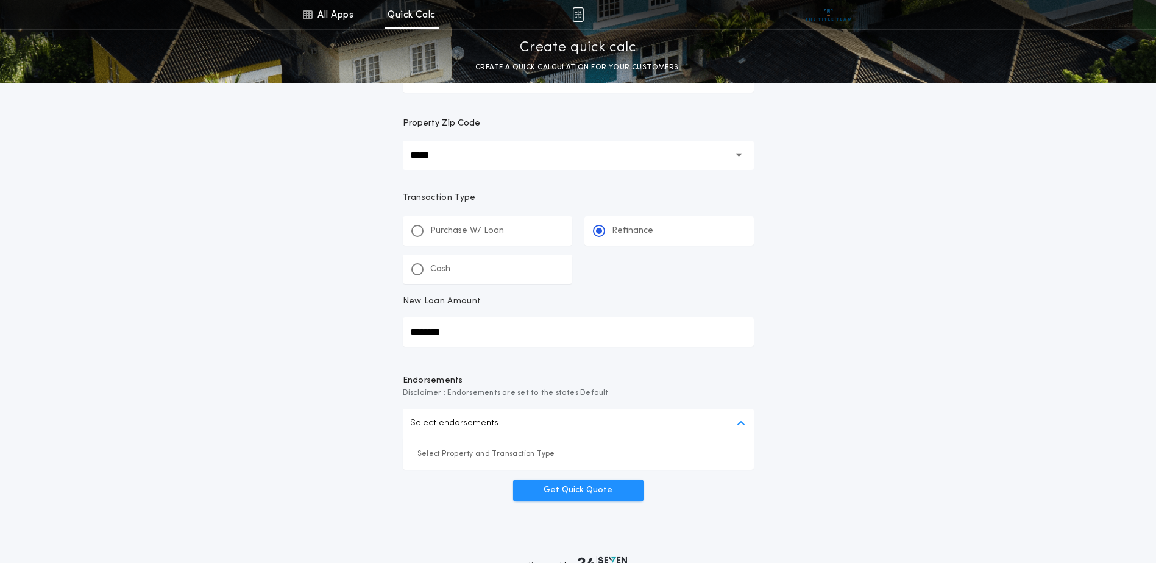
click at [460, 420] on p "Select endorsements" at bounding box center [454, 423] width 88 height 15
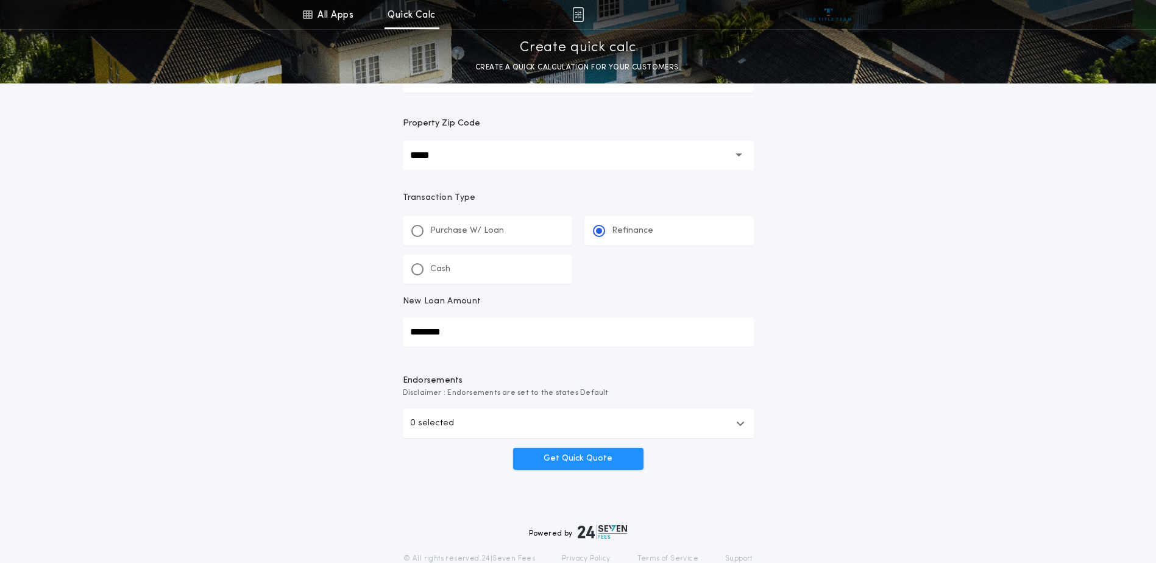
click at [741, 422] on icon "button" at bounding box center [740, 424] width 9 height 10
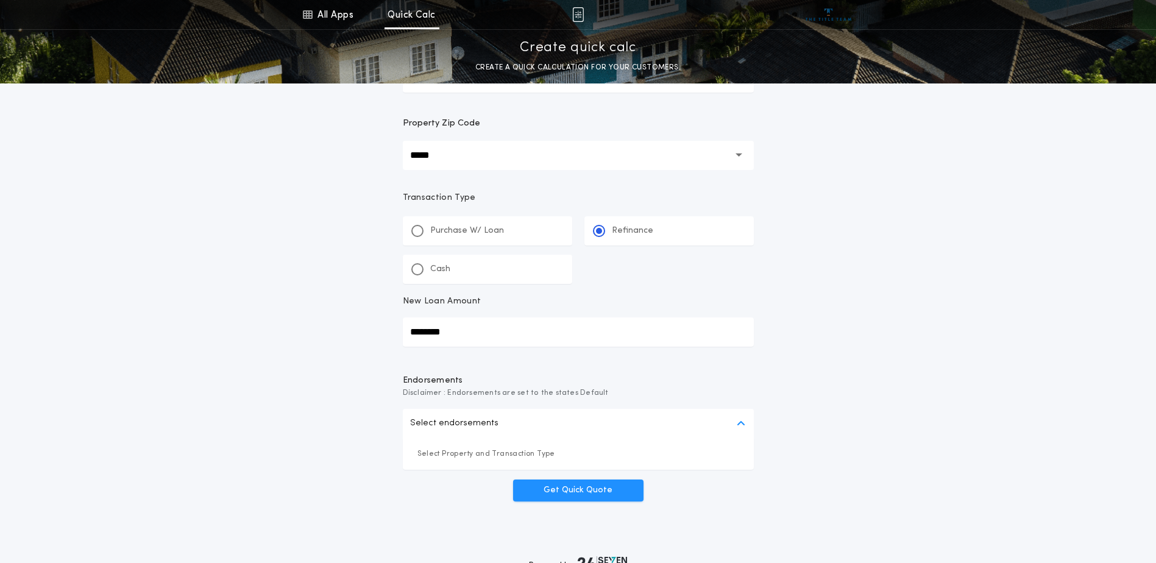
click at [497, 455] on p "Select Property and Transaction Type" at bounding box center [579, 454] width 322 height 12
click at [444, 460] on p "Select Property and Transaction Type" at bounding box center [579, 454] width 322 height 12
click at [572, 493] on button "Get Quick Quote" at bounding box center [578, 491] width 130 height 22
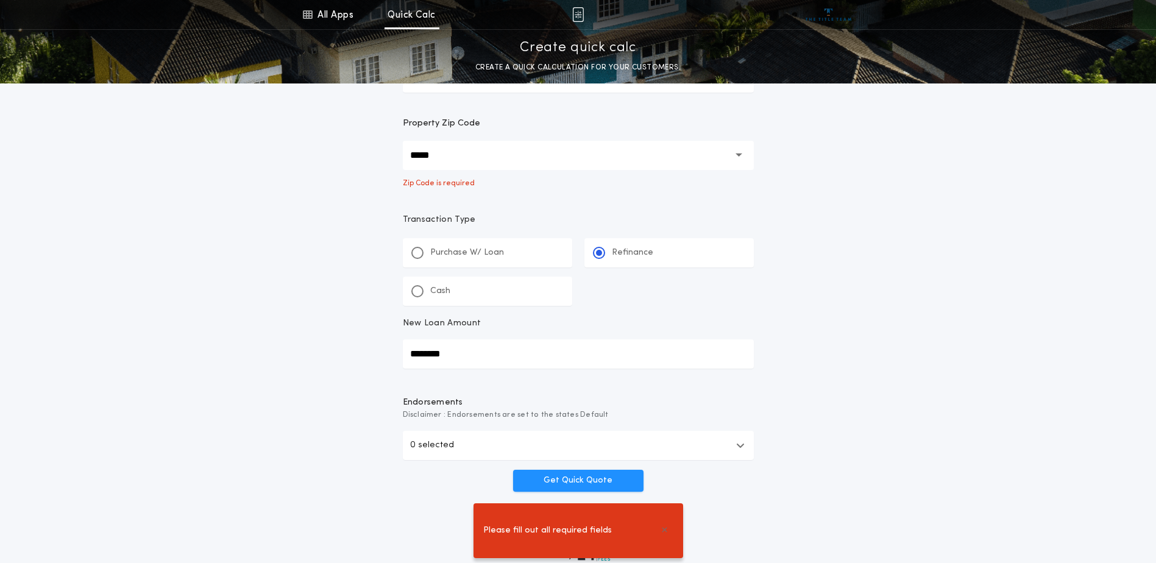
click at [414, 448] on p "0 selected" at bounding box center [432, 445] width 44 height 15
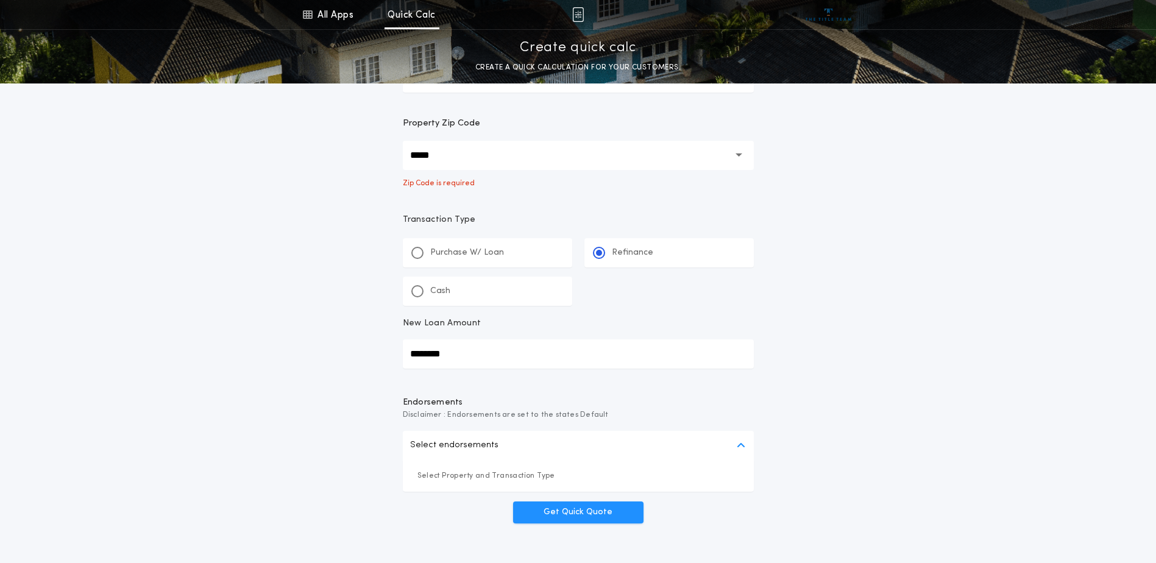
click at [482, 449] on p "Select endorsements" at bounding box center [454, 445] width 88 height 15
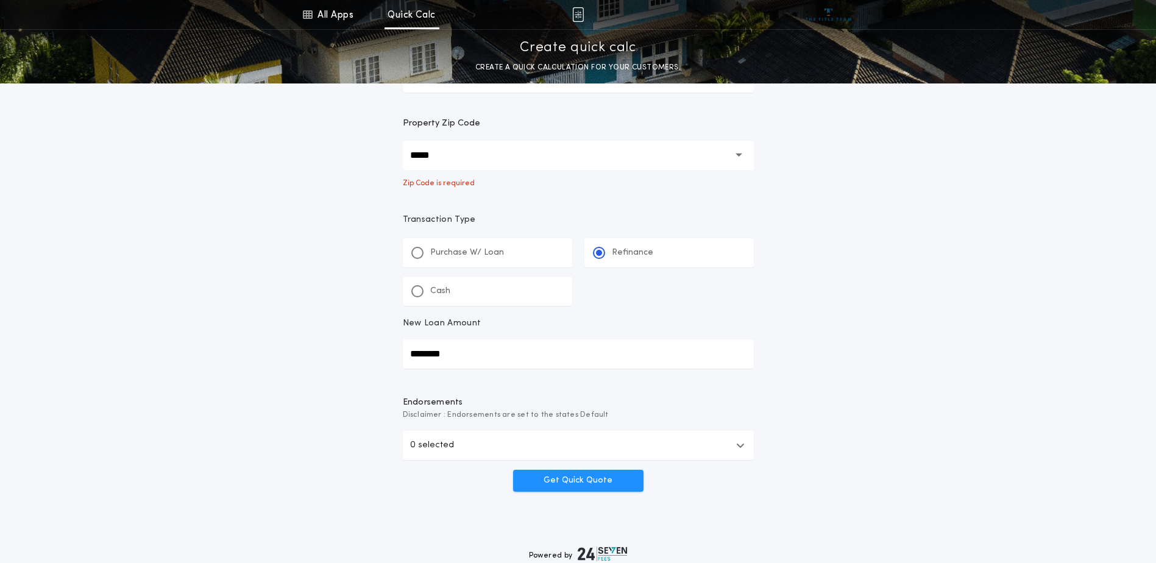
click at [441, 447] on p "0 selected" at bounding box center [432, 445] width 44 height 15
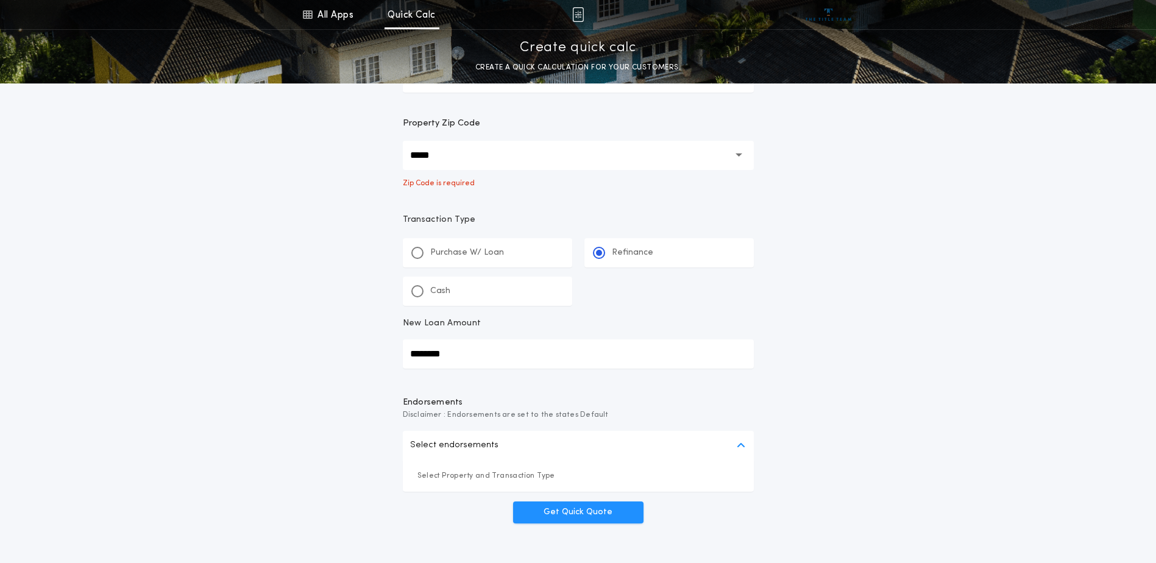
click at [531, 477] on p "Select Property and Transaction Type" at bounding box center [579, 476] width 322 height 12
drag, startPoint x: 356, startPoint y: 156, endPoint x: 295, endPoint y: 155, distance: 61.0
click at [321, 156] on div "All Apps Quick Calc Quick Net Sheet Quick Estimate Title Calculator Seller Net …" at bounding box center [578, 208] width 1156 height 660
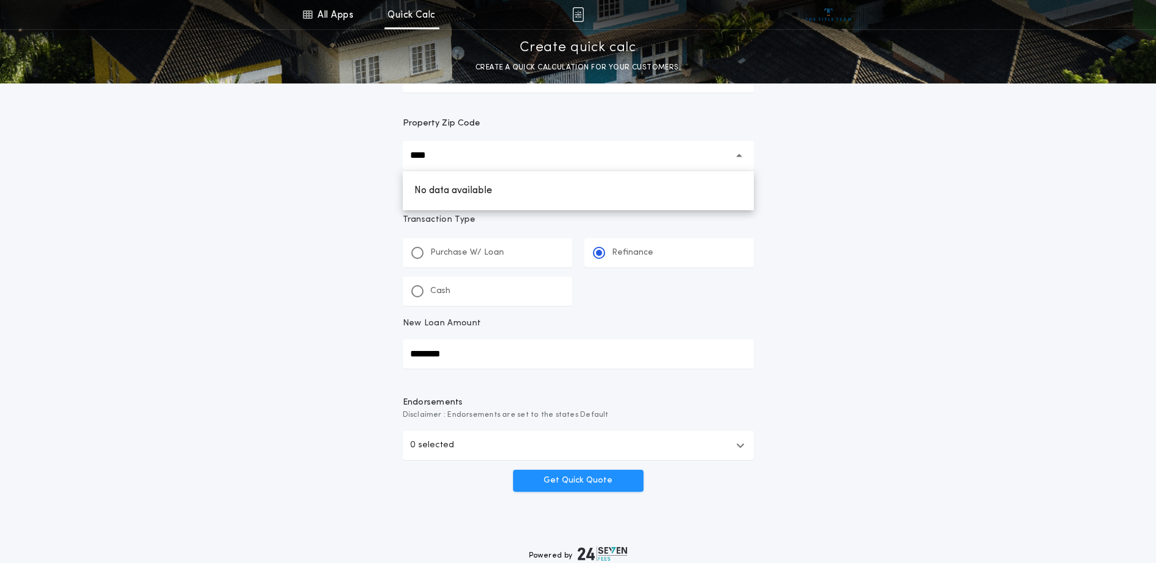
type input "*****"
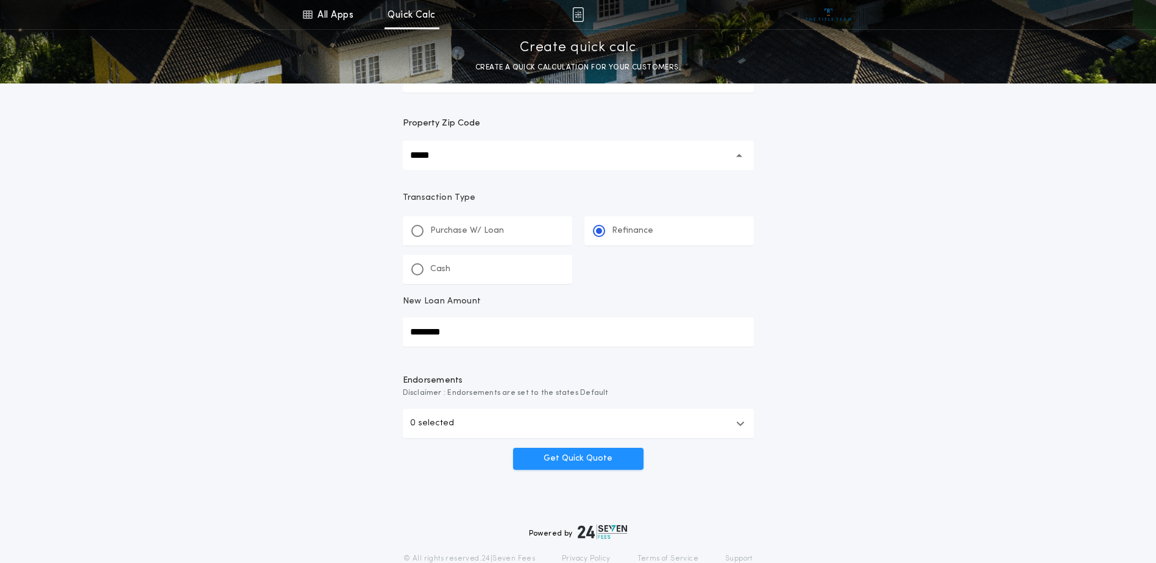
click at [925, 338] on div "All Apps Quick Calc Quick Net Sheet Quick Estimate Title Calculator Seller Net …" at bounding box center [578, 181] width 1156 height 606
click at [745, 421] on button "0 selected" at bounding box center [578, 423] width 351 height 29
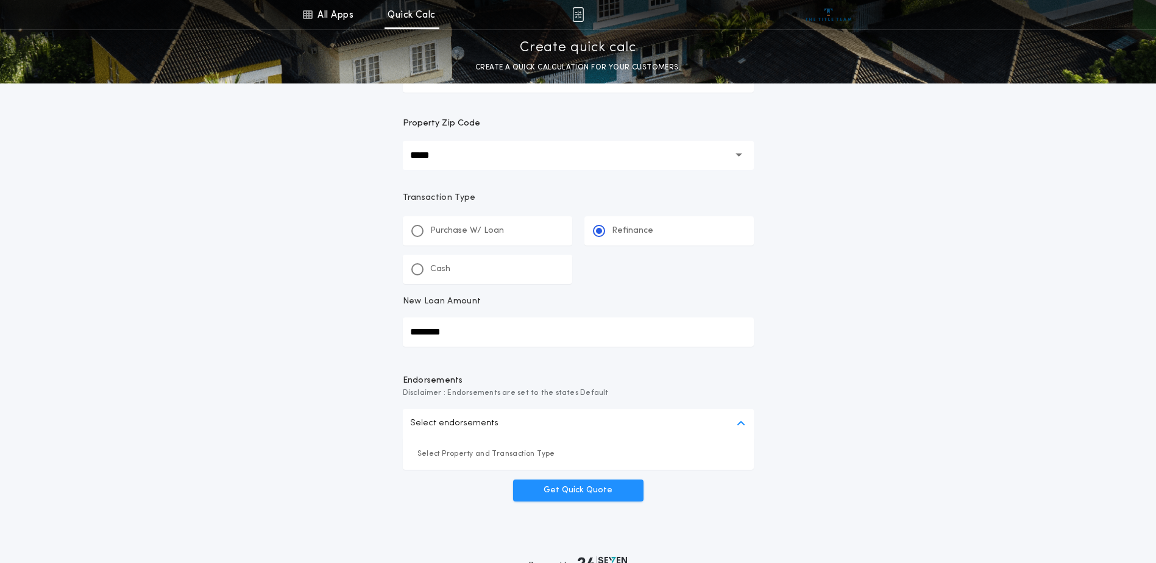
click at [447, 457] on p "Select Property and Transaction Type" at bounding box center [579, 454] width 322 height 12
click at [856, 388] on div "All Apps Quick Calc Quick Net Sheet Quick Estimate Title Calculator Seller Net …" at bounding box center [578, 197] width 1156 height 638
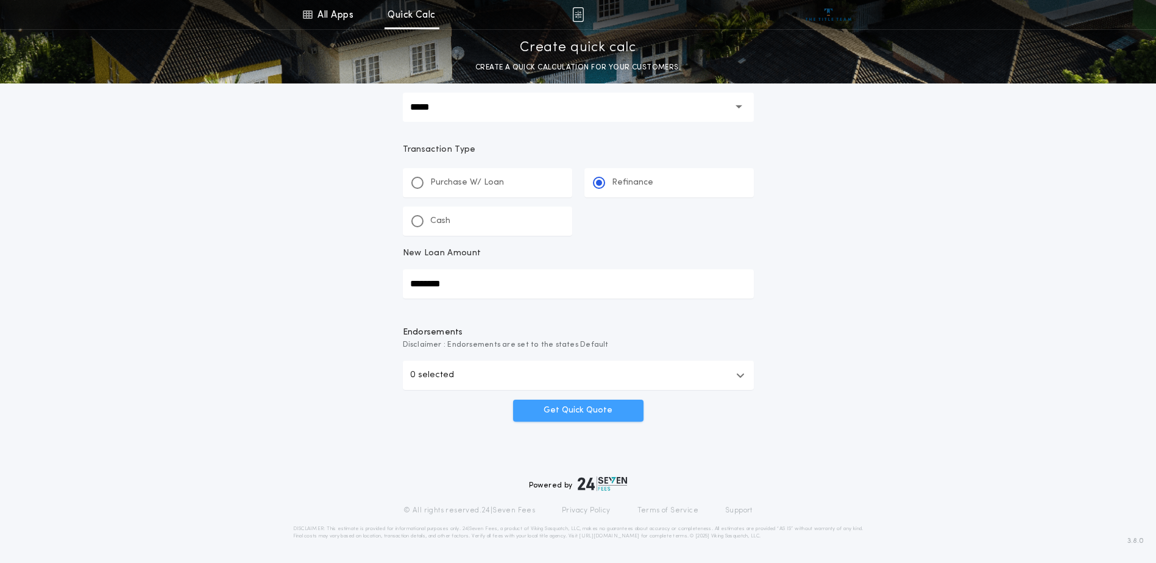
scroll to position [171, 0]
click at [588, 407] on button "Get Quick Quote" at bounding box center [578, 410] width 130 height 22
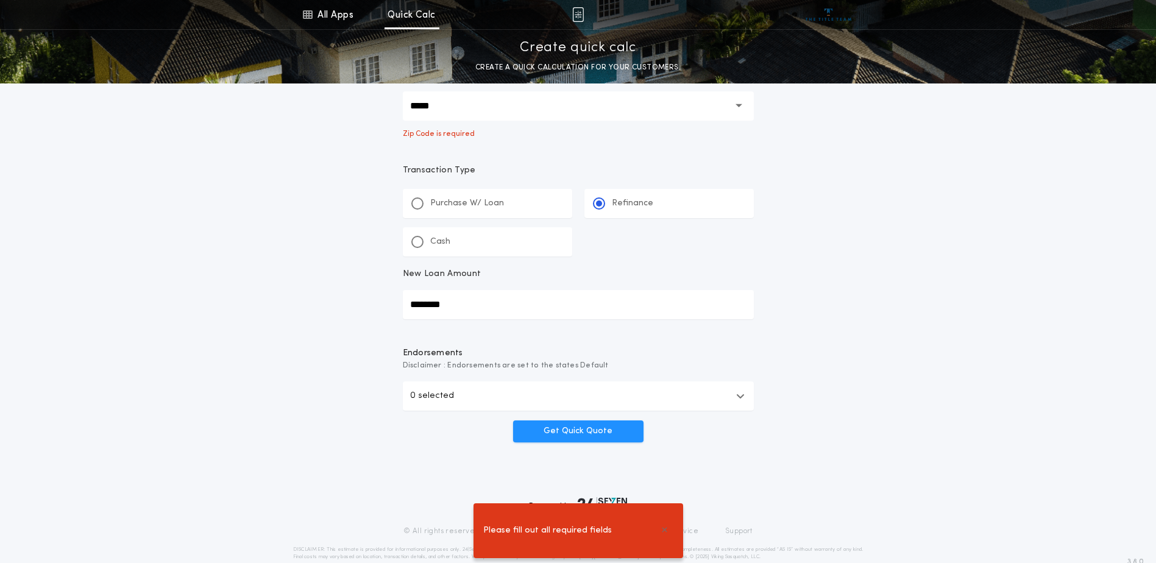
click at [583, 532] on span "Please fill out all required fields" at bounding box center [547, 530] width 129 height 13
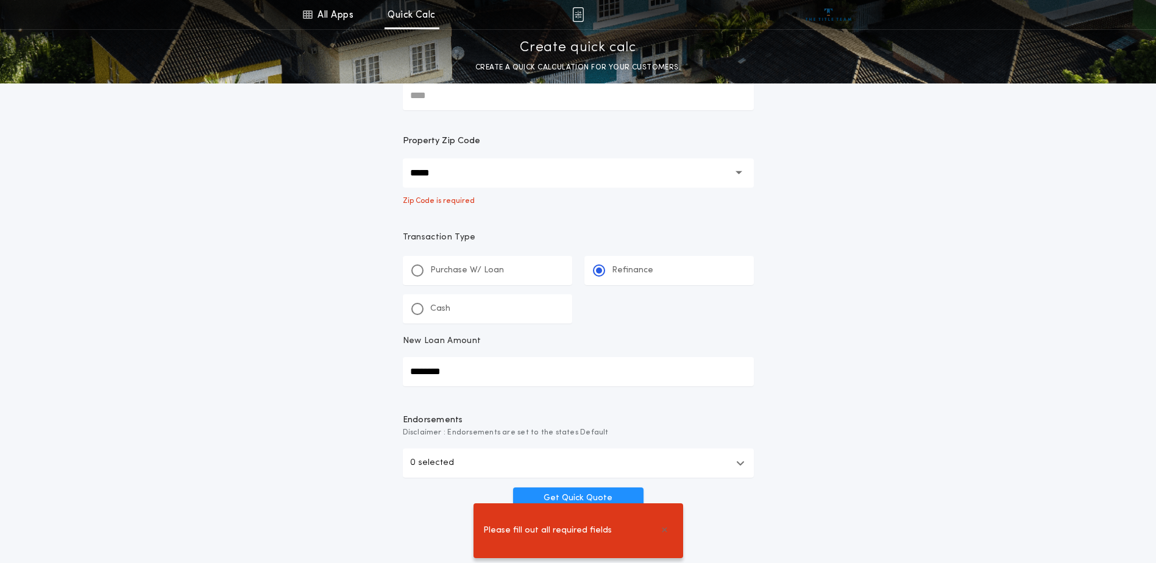
scroll to position [0, 0]
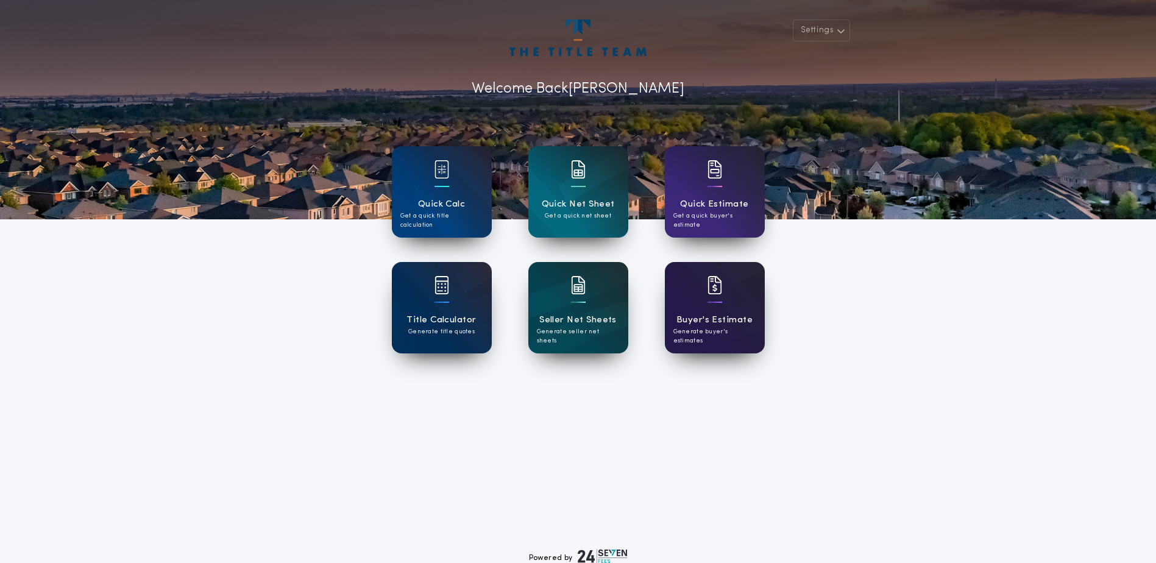
click at [697, 311] on div "Buyer's Estimate Generate buyer's estimates" at bounding box center [715, 307] width 100 height 91
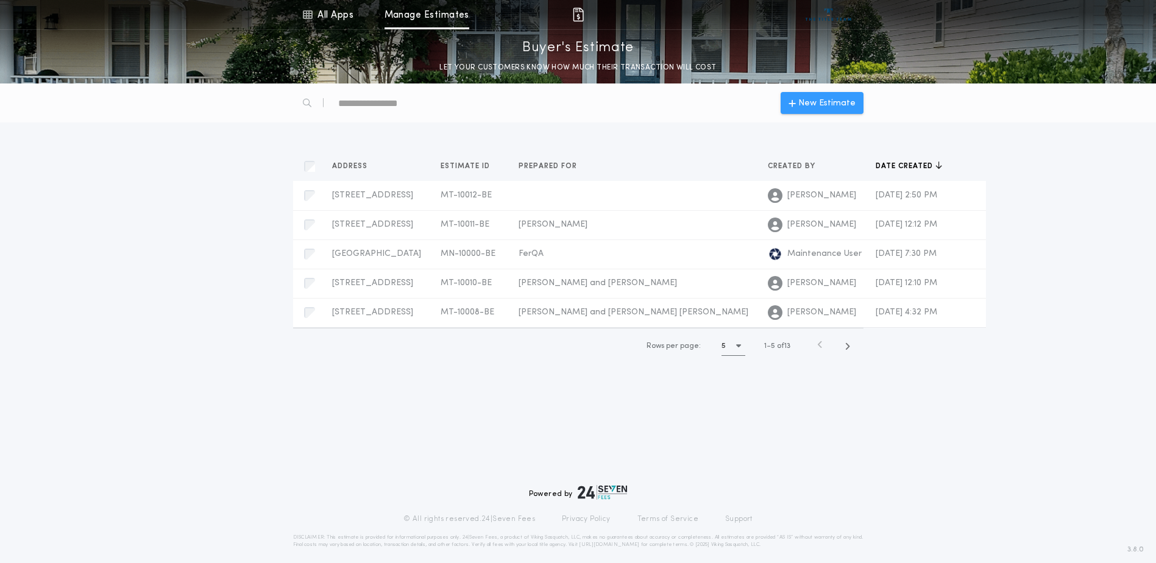
click at [844, 100] on span "New Estimate" at bounding box center [826, 103] width 57 height 13
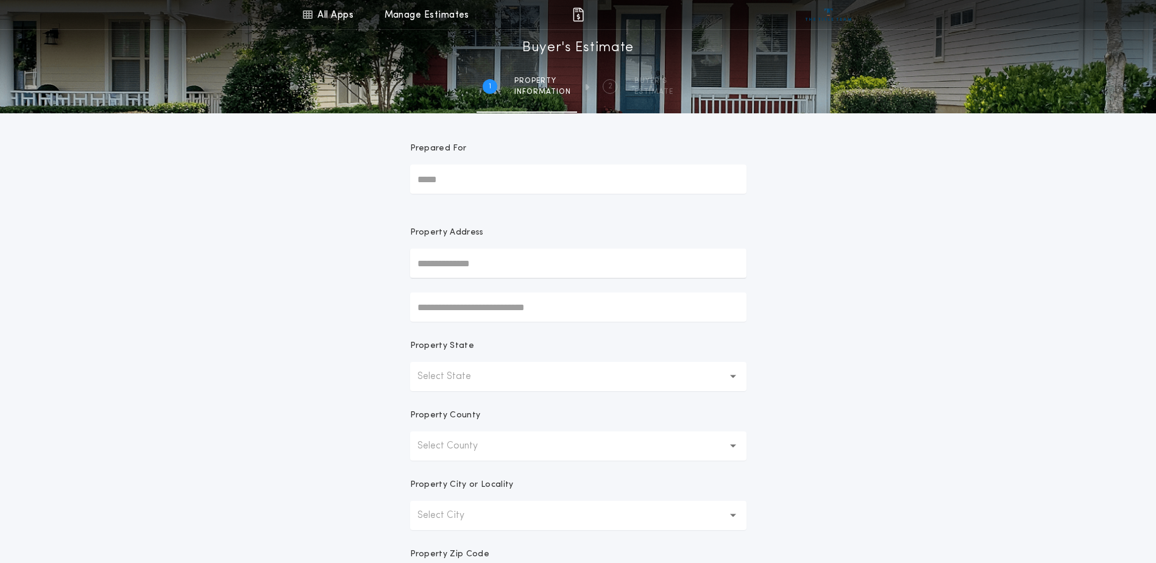
click at [463, 265] on input "text" at bounding box center [578, 263] width 336 height 29
type input "**********"
click at [513, 294] on button "70 Wishert Ln, Coram, MT, 59913, USA" at bounding box center [578, 288] width 336 height 18
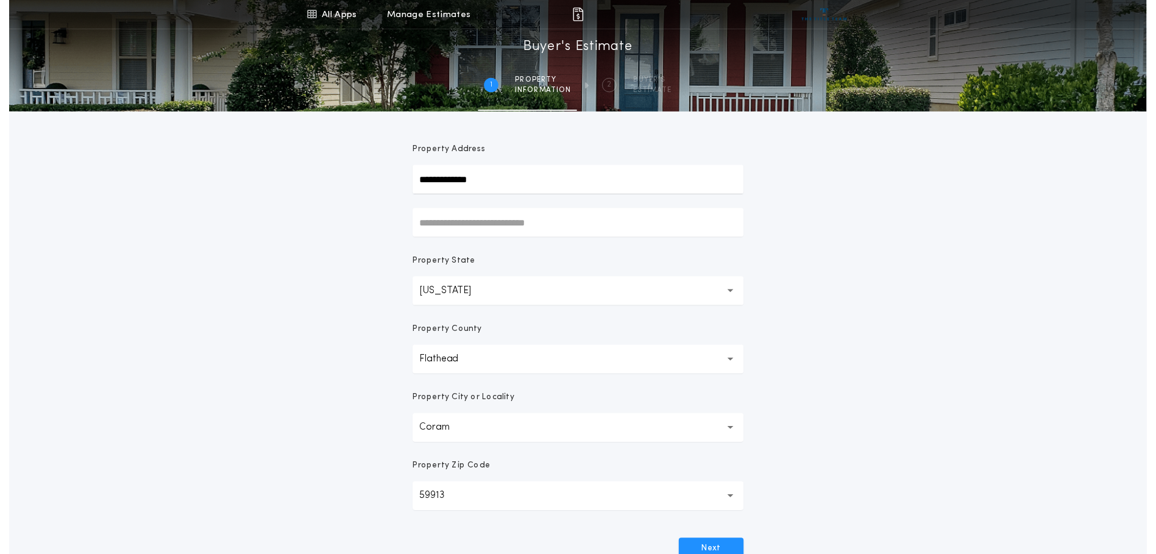
scroll to position [183, 0]
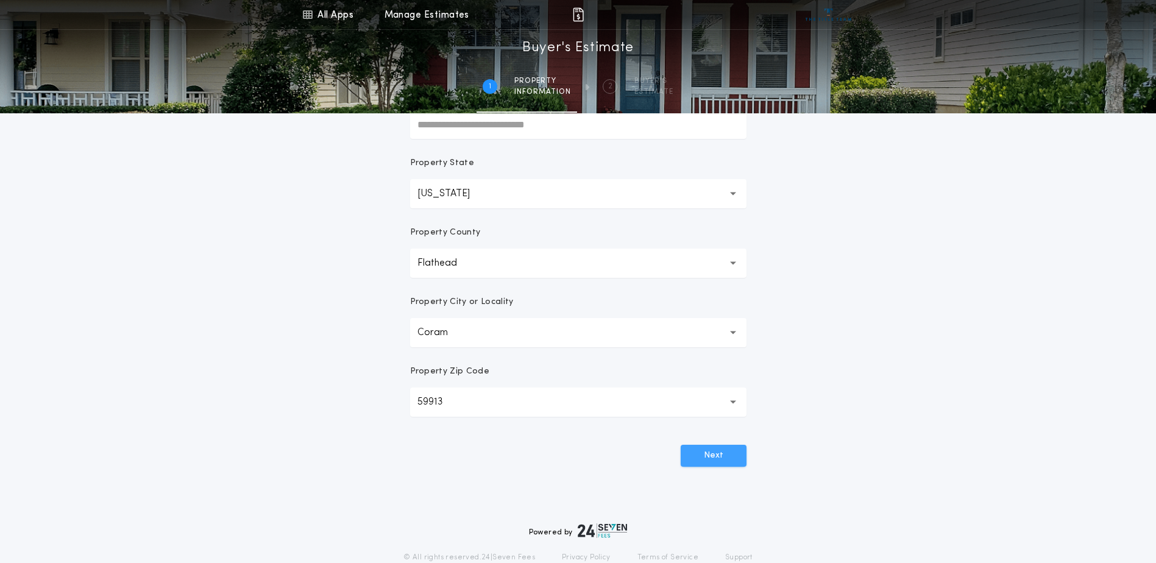
click at [727, 453] on button "Next" at bounding box center [714, 456] width 66 height 22
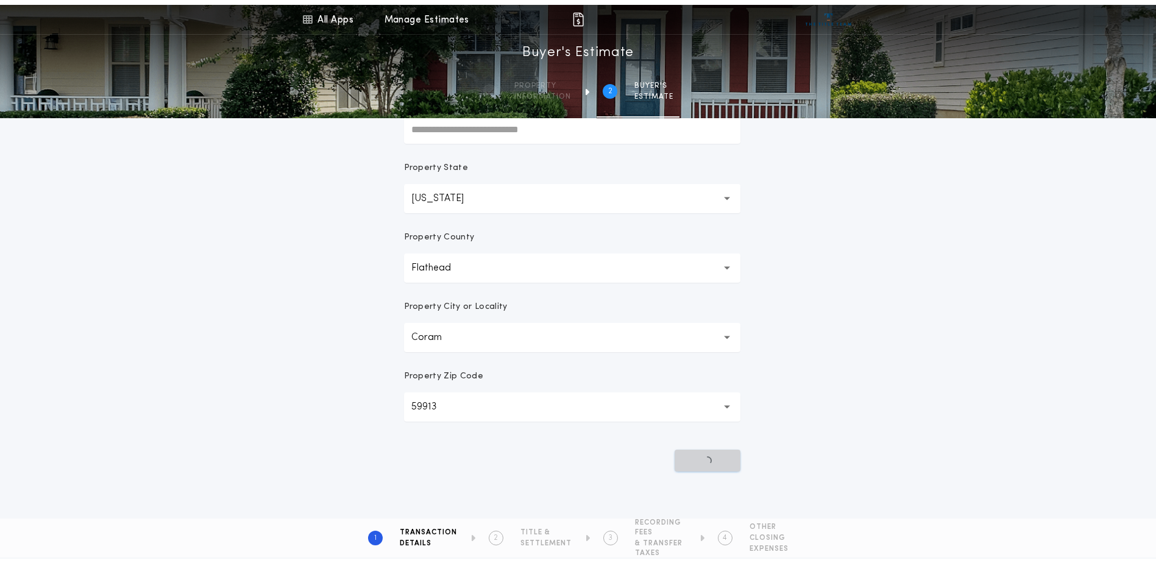
scroll to position [0, 0]
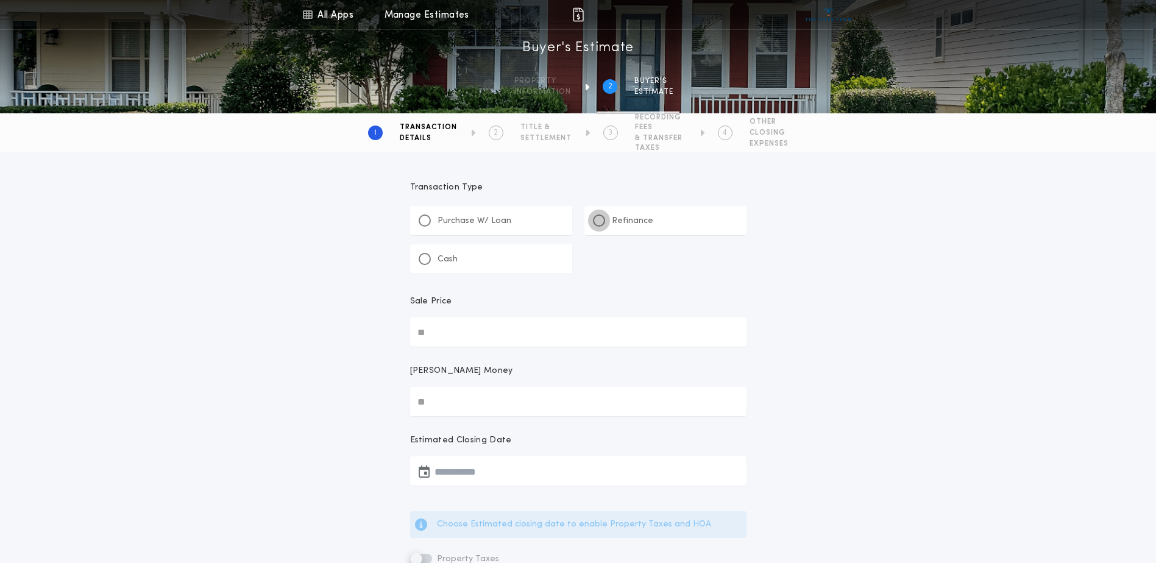
click at [601, 220] on div at bounding box center [599, 221] width 6 height 6
type input "*"
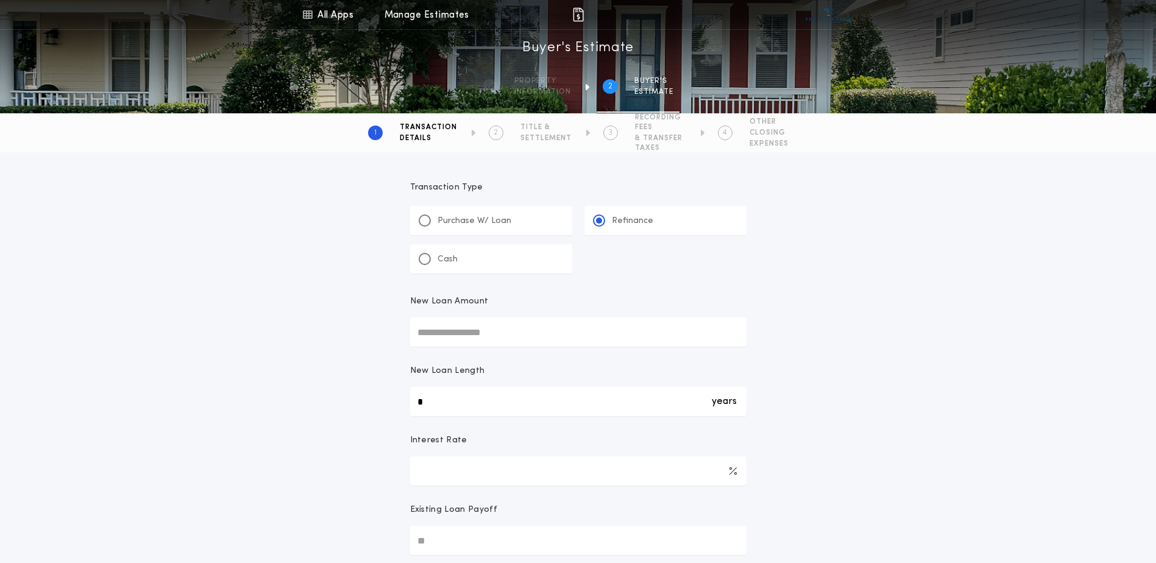
click at [426, 329] on input "New Loan Amount" at bounding box center [578, 332] width 336 height 29
type input "********"
drag, startPoint x: 426, startPoint y: 468, endPoint x: 343, endPoint y: 477, distance: 83.3
click at [349, 477] on div "Transaction Type ********* Purchase W/ Loan Refinance Cash New Loan Amount ****…" at bounding box center [578, 440] width 1156 height 577
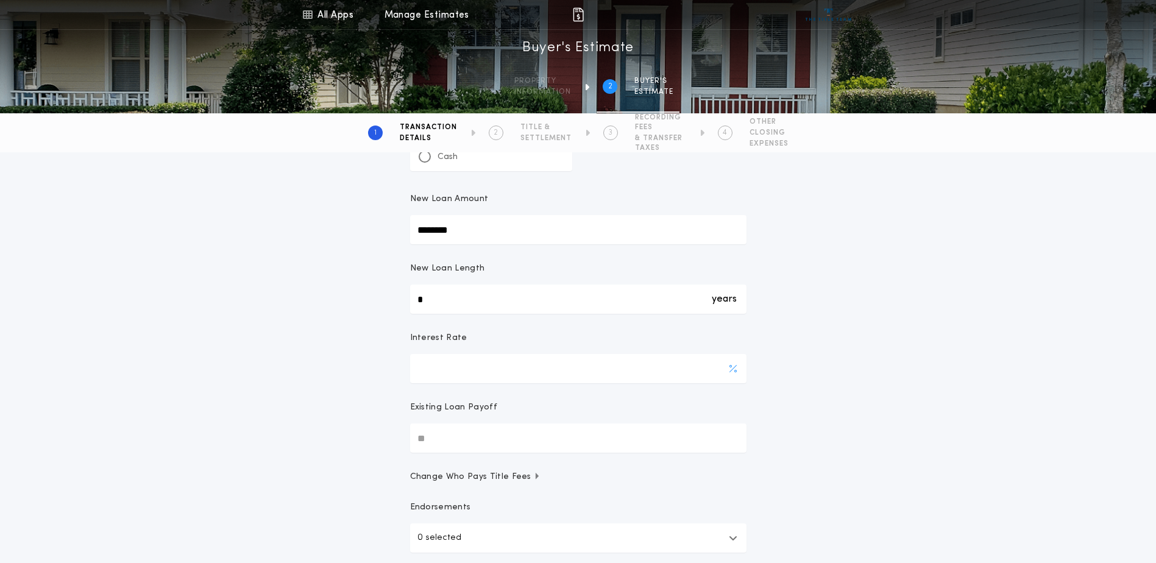
scroll to position [183, 0]
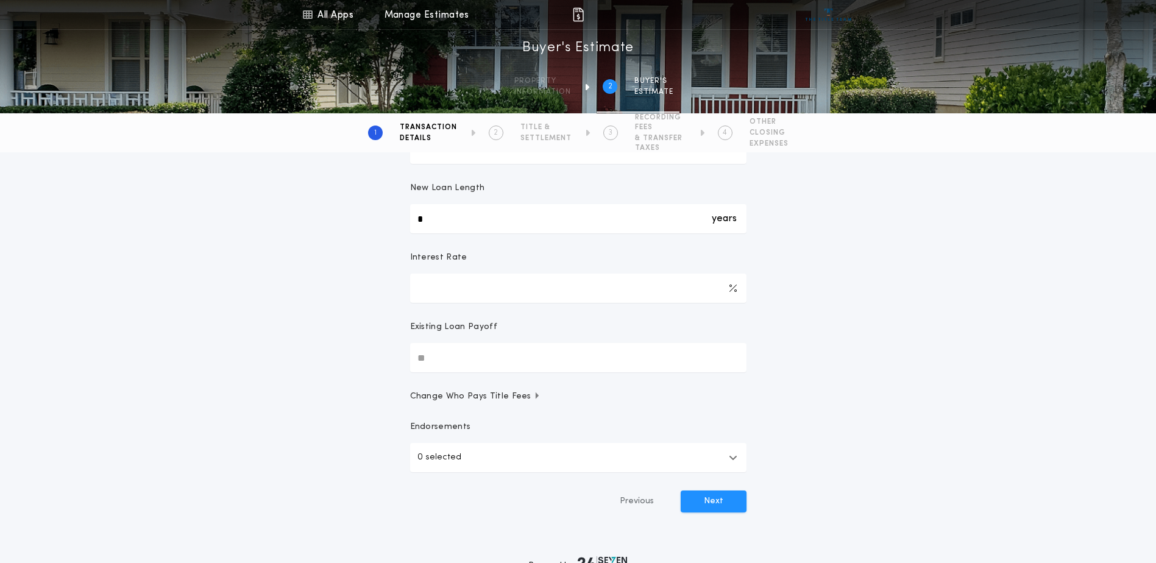
click at [734, 455] on icon "button" at bounding box center [733, 458] width 9 height 10
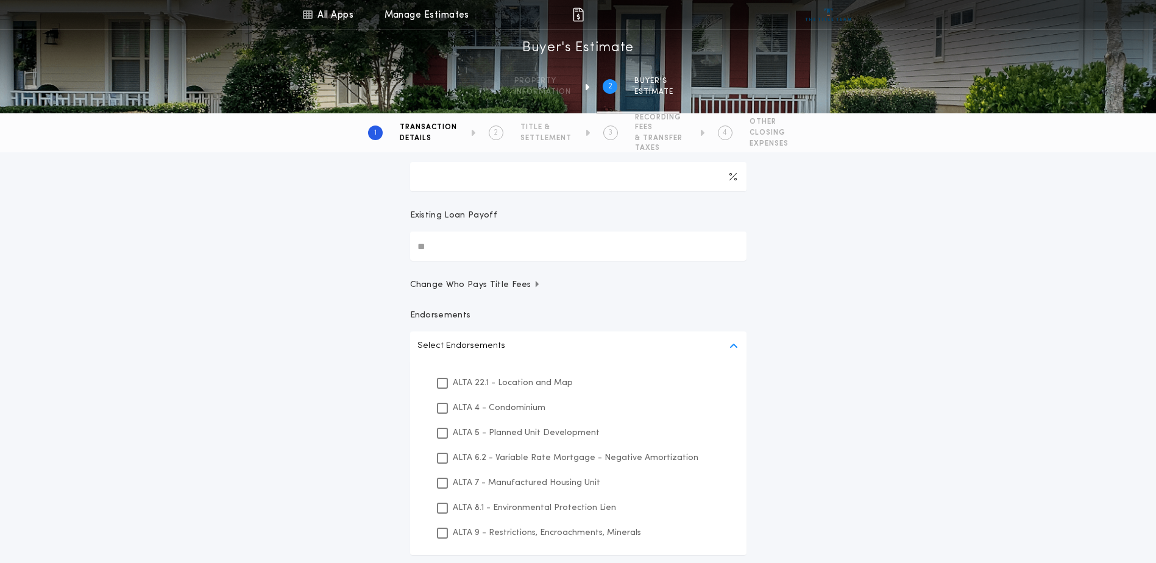
scroll to position [305, 0]
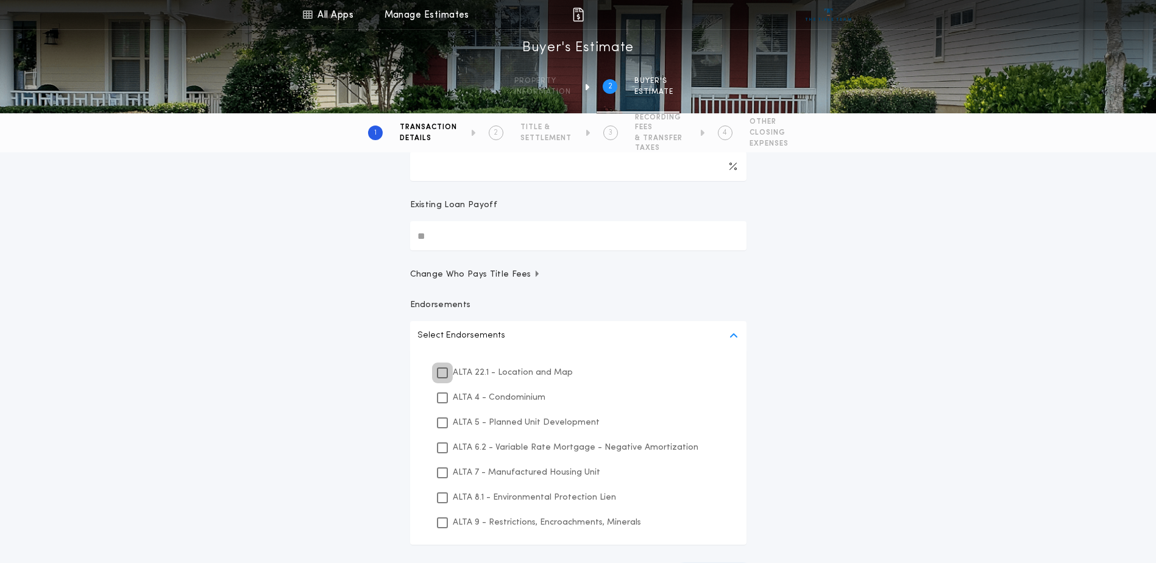
click at [447, 373] on div at bounding box center [442, 373] width 11 height 11
click at [443, 499] on icon at bounding box center [442, 498] width 7 height 9
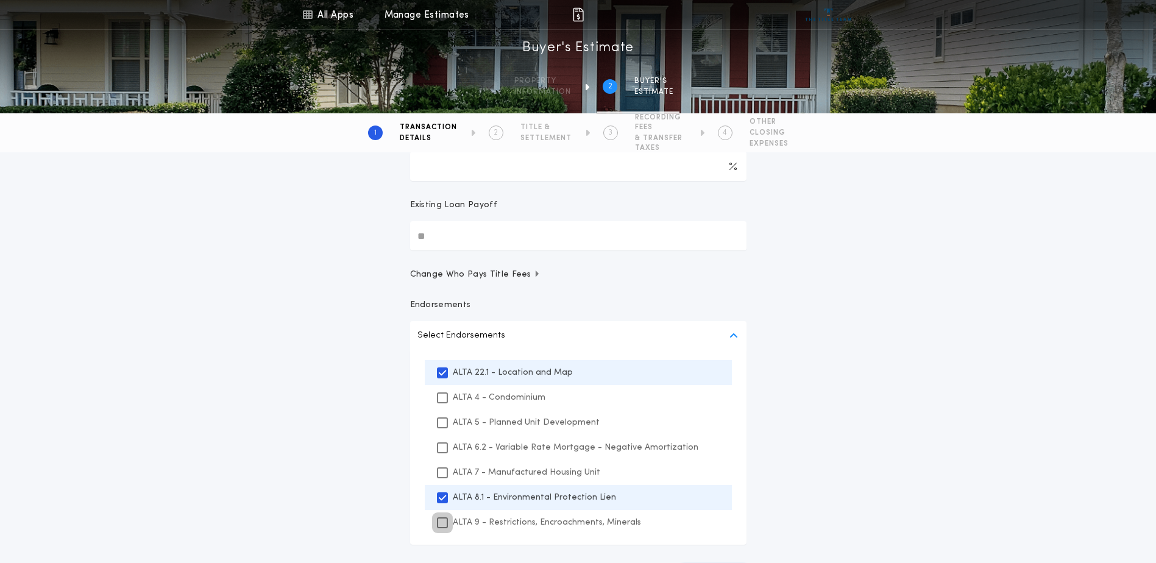
click at [444, 522] on icon at bounding box center [442, 523] width 7 height 9
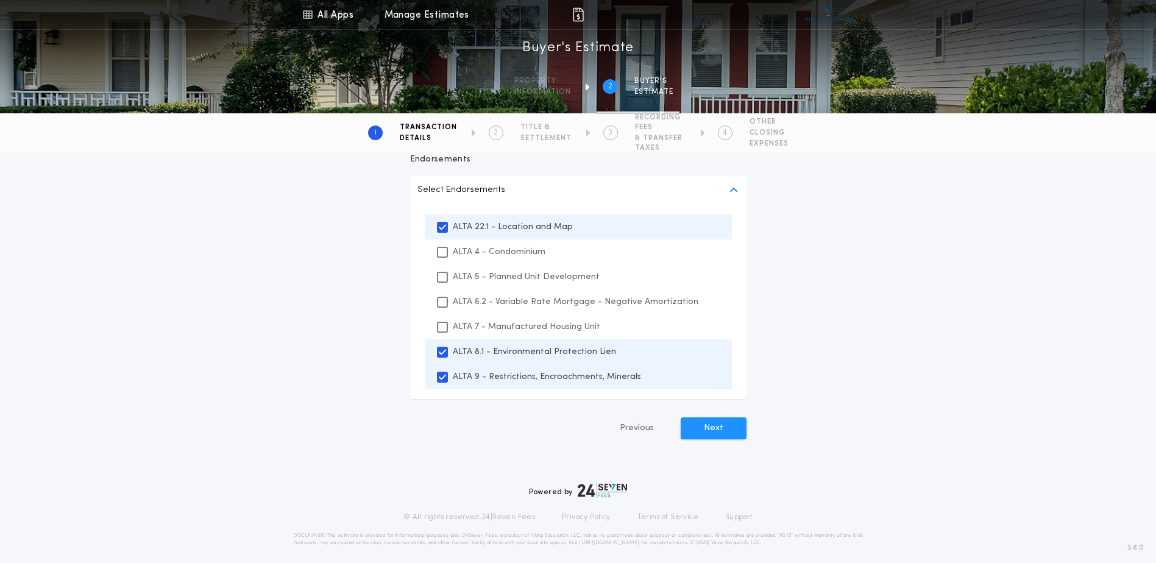
scroll to position [458, 0]
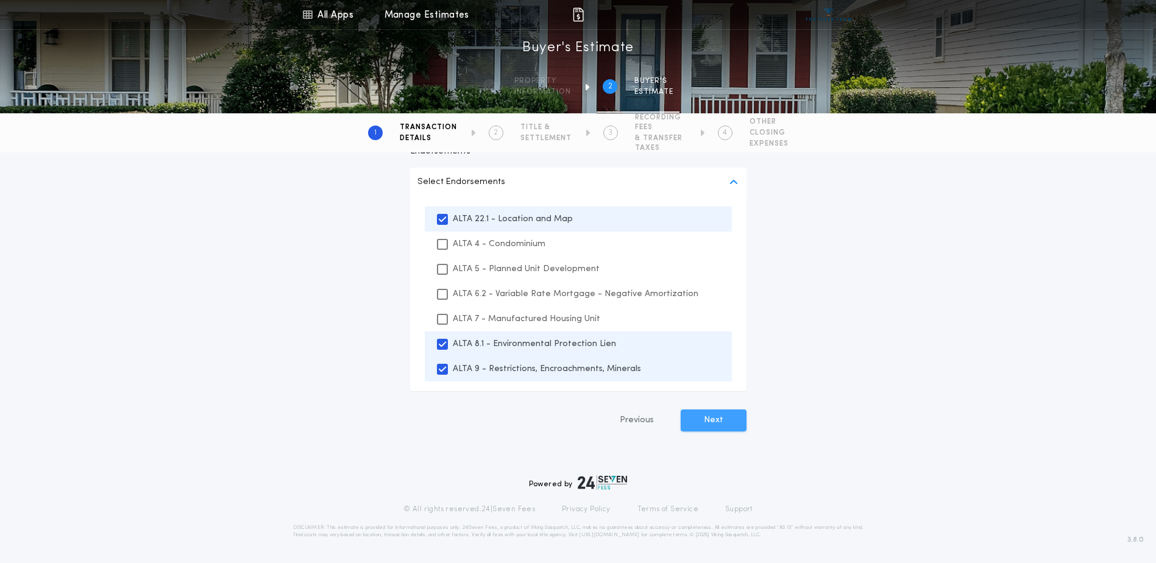
click at [715, 421] on button "Next" at bounding box center [714, 421] width 66 height 22
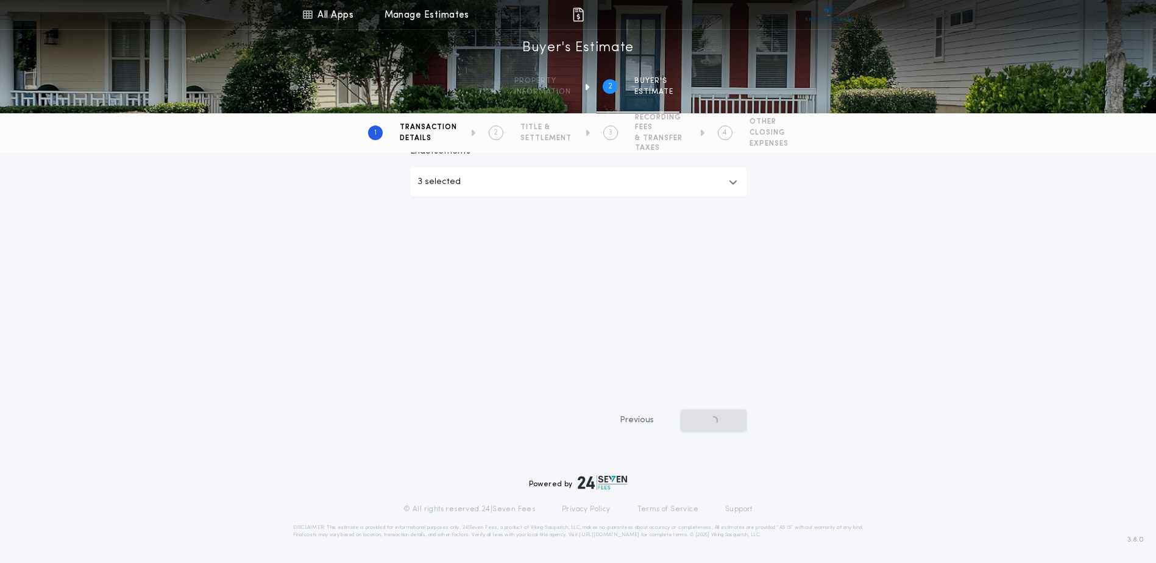
scroll to position [264, 0]
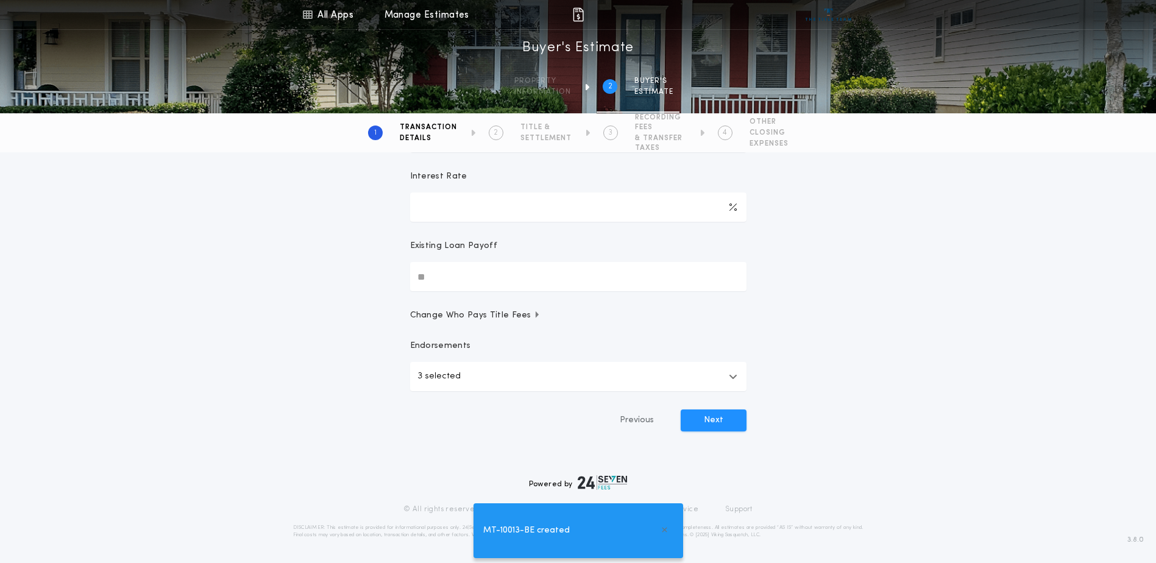
type input "**"
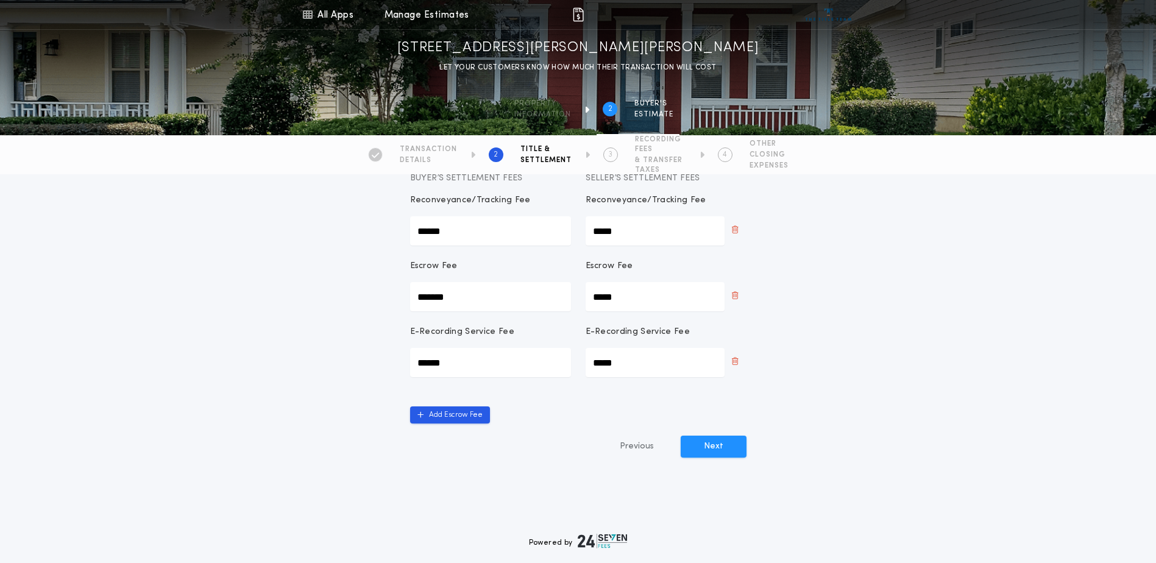
scroll to position [173, 0]
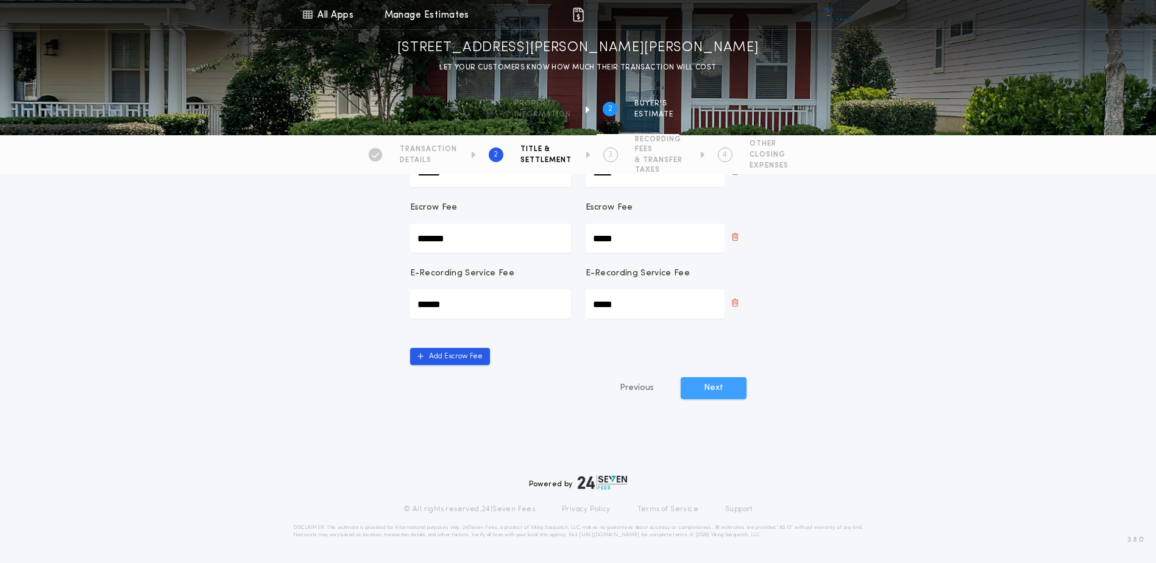
click at [711, 391] on button "Next" at bounding box center [714, 388] width 66 height 22
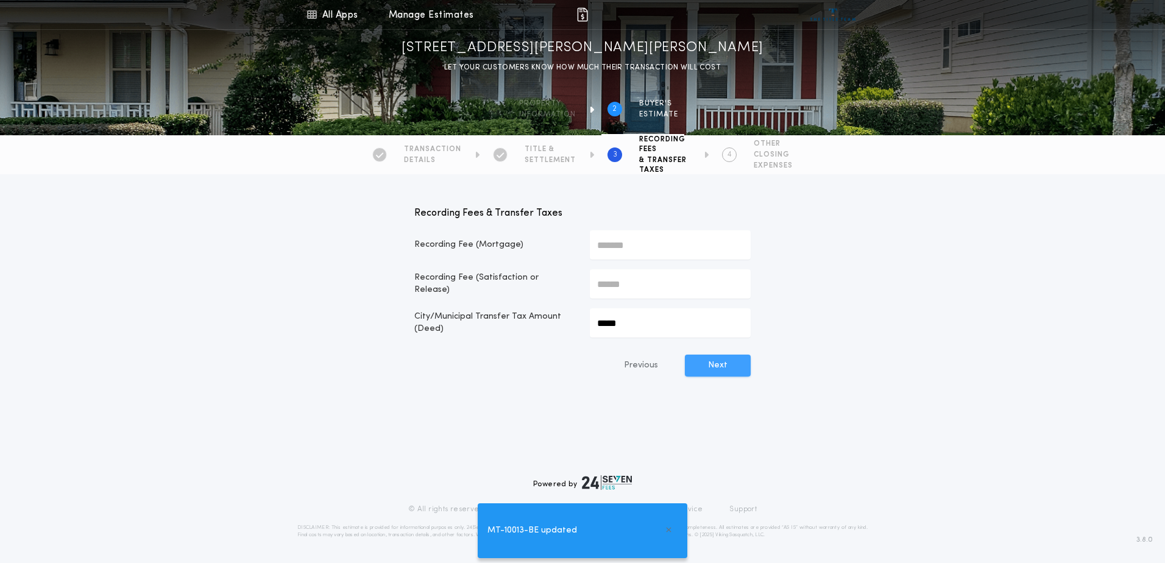
click at [716, 371] on button "Next" at bounding box center [718, 366] width 66 height 22
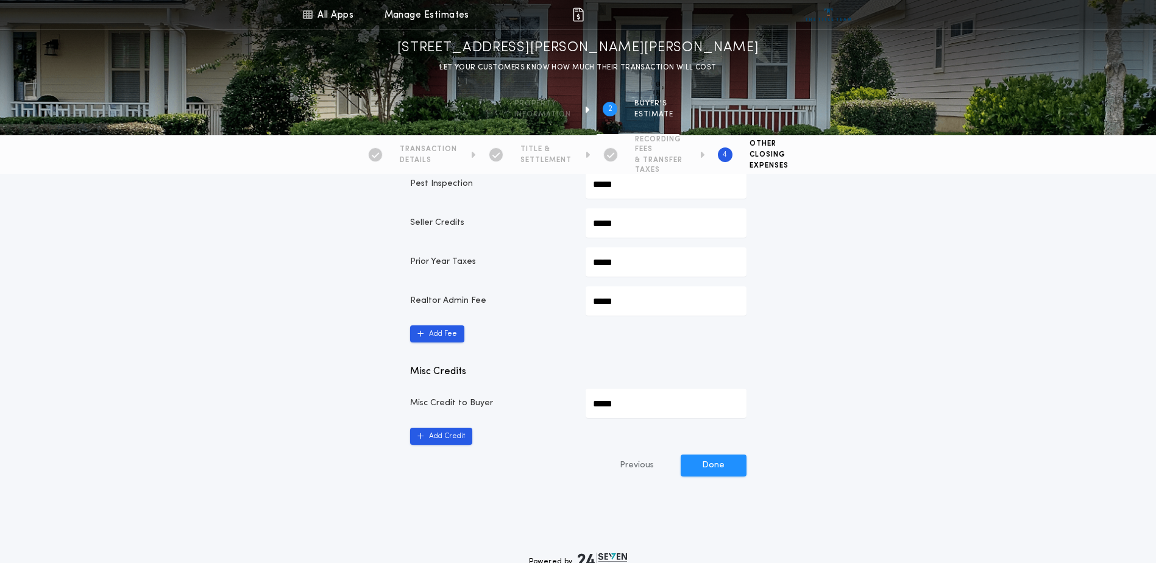
scroll to position [609, 0]
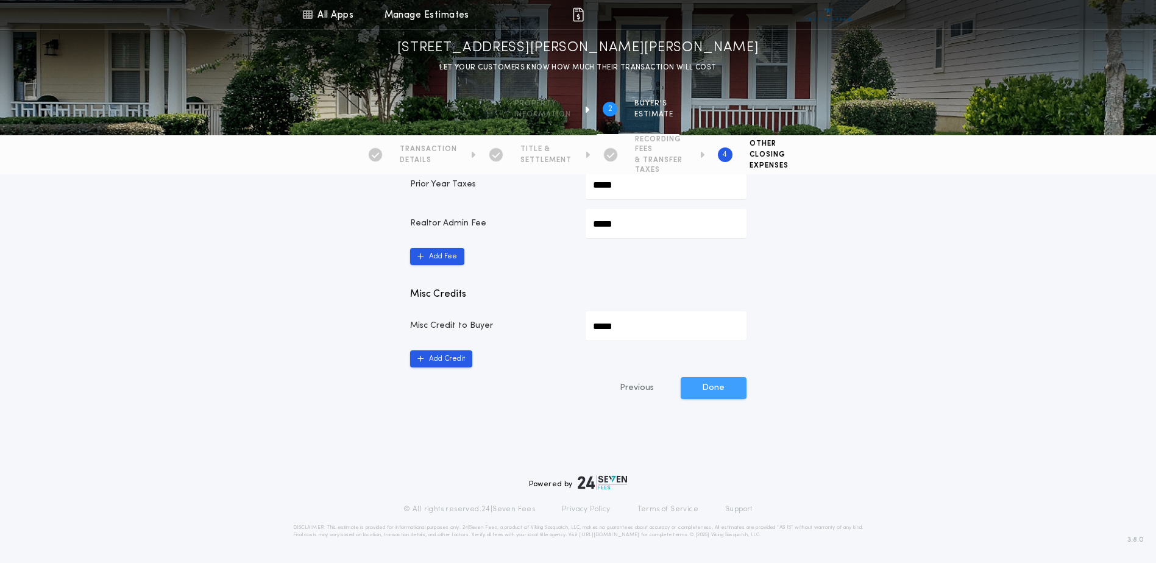
click at [711, 390] on button "Done" at bounding box center [714, 388] width 66 height 22
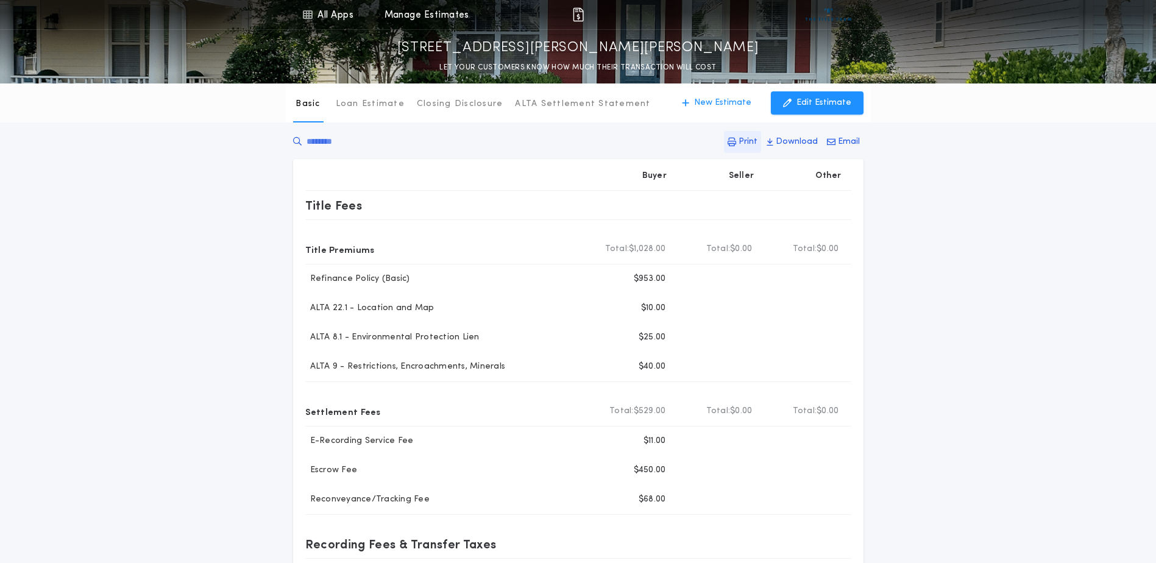
click at [753, 138] on p "Print" at bounding box center [748, 142] width 19 height 12
